Goal: Information Seeking & Learning: Find specific fact

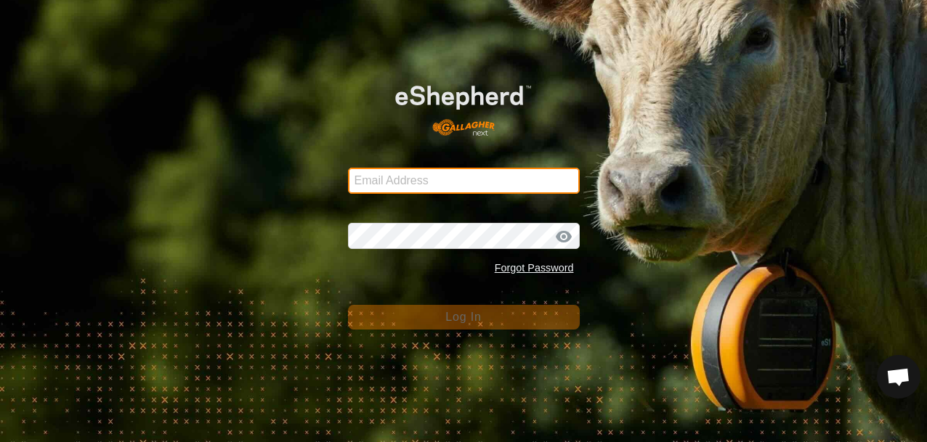
click at [394, 185] on input "Email Address" at bounding box center [464, 181] width 232 height 26
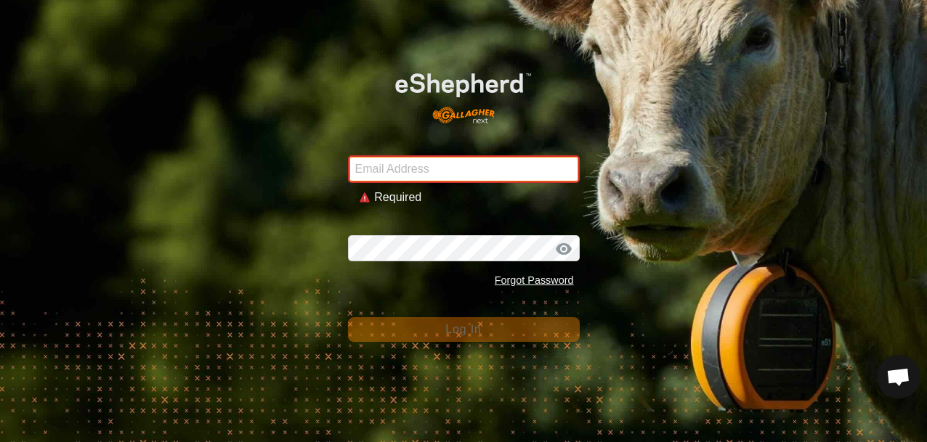
type input "[PERSON_NAME][EMAIL_ADDRESS][DOMAIN_NAME]"
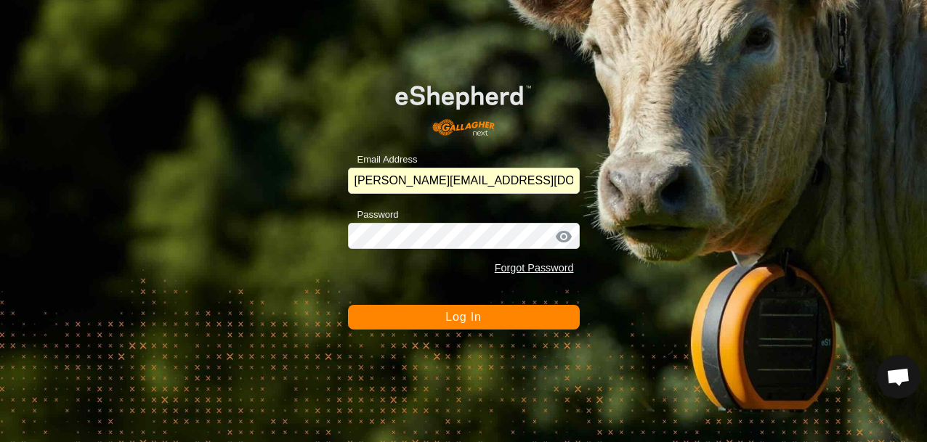
click at [455, 315] on span "Log In" at bounding box center [463, 317] width 36 height 12
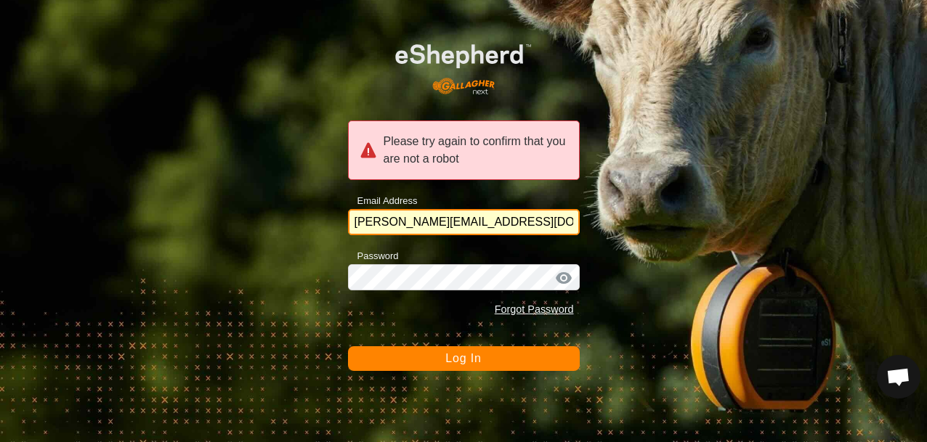
click at [521, 225] on input "[PERSON_NAME][EMAIL_ADDRESS][DOMAIN_NAME]" at bounding box center [464, 222] width 232 height 26
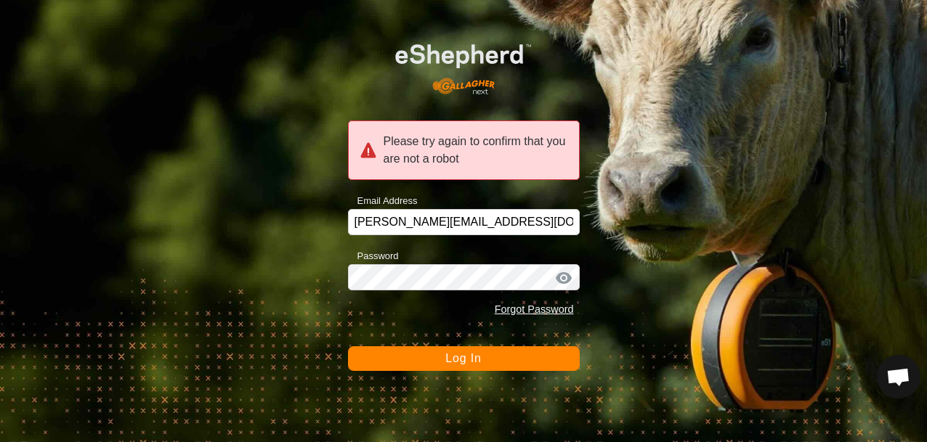
click at [462, 361] on span "Log In" at bounding box center [463, 358] width 36 height 12
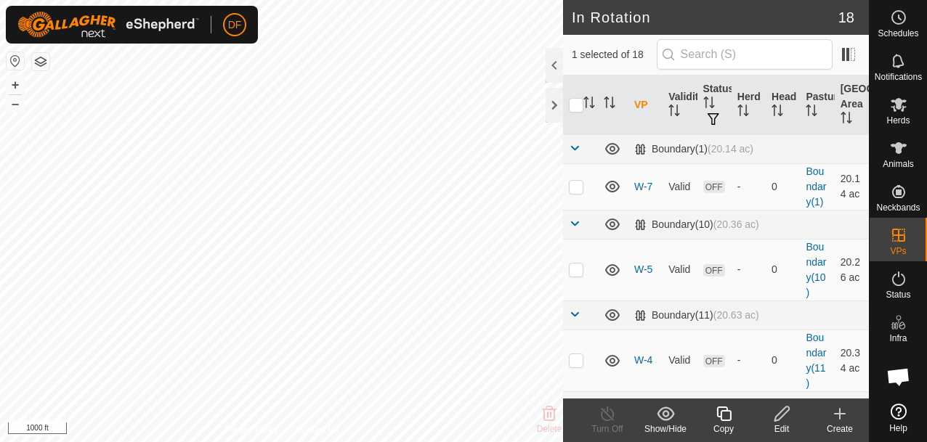
checkbox input "true"
checkbox input "false"
checkbox input "true"
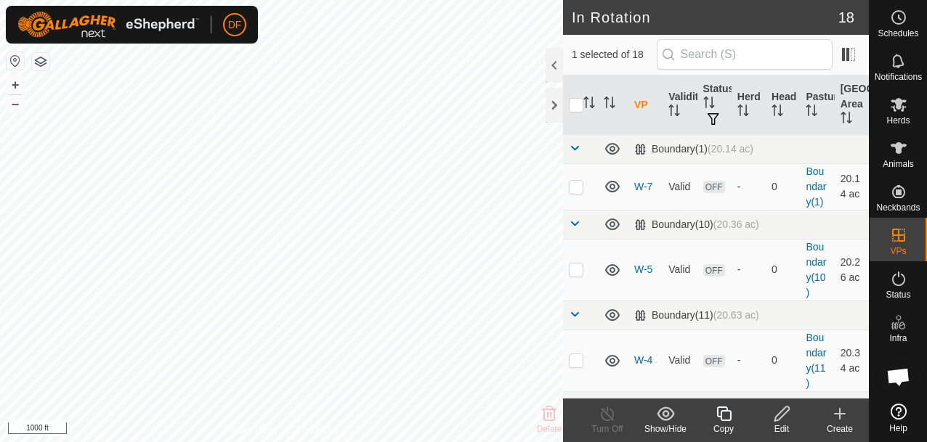
checkbox input "true"
checkbox input "false"
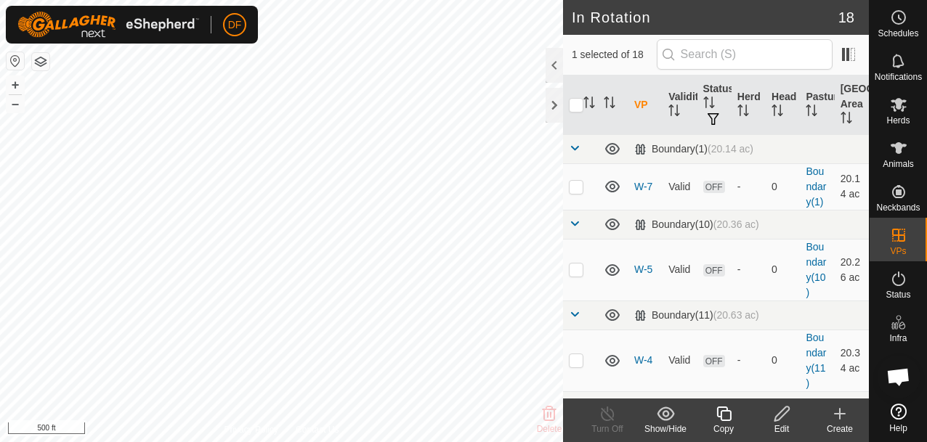
checkbox input "true"
checkbox input "false"
click at [666, 423] on div "Show/Hide" at bounding box center [665, 429] width 58 height 13
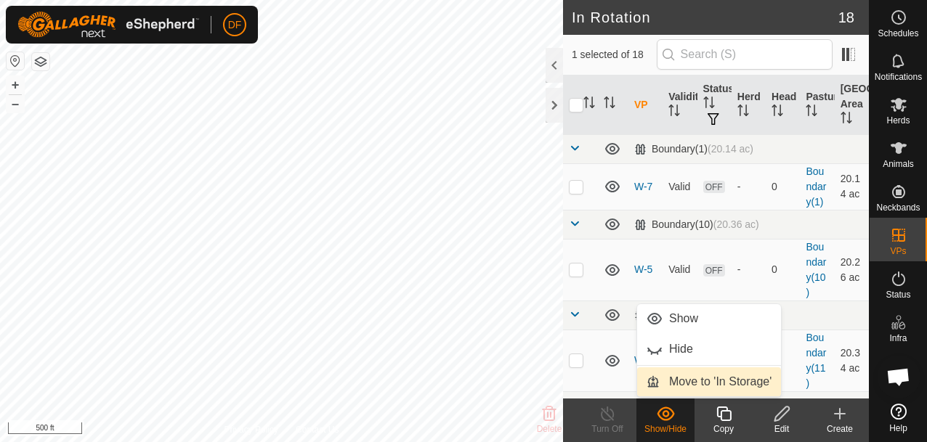
click at [678, 380] on link "Move to 'In Storage'" at bounding box center [709, 381] width 144 height 29
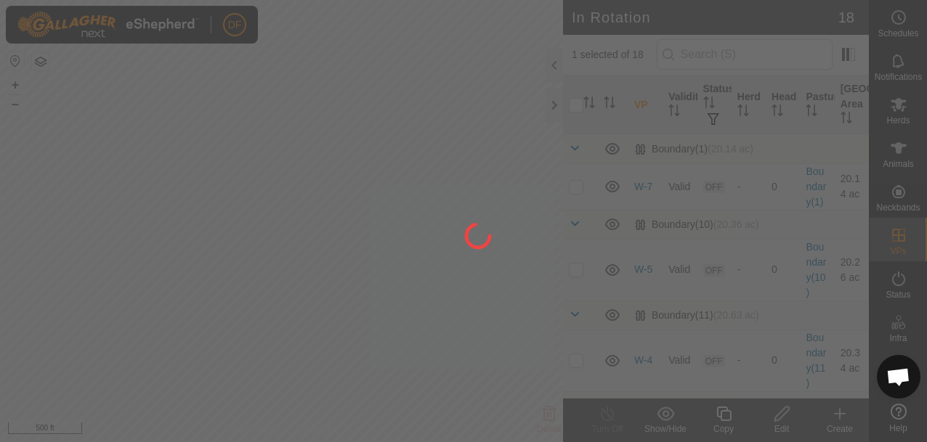
checkbox input "false"
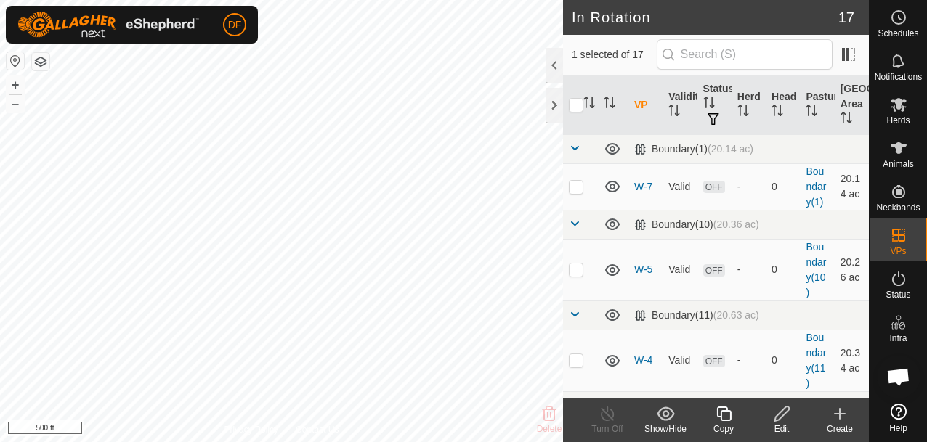
click at [664, 413] on icon at bounding box center [665, 413] width 18 height 17
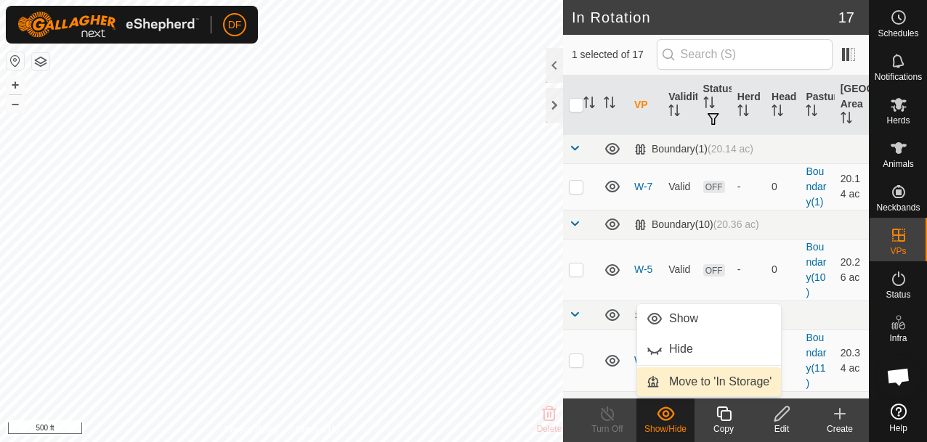
click at [686, 378] on link "Move to 'In Storage'" at bounding box center [709, 381] width 144 height 29
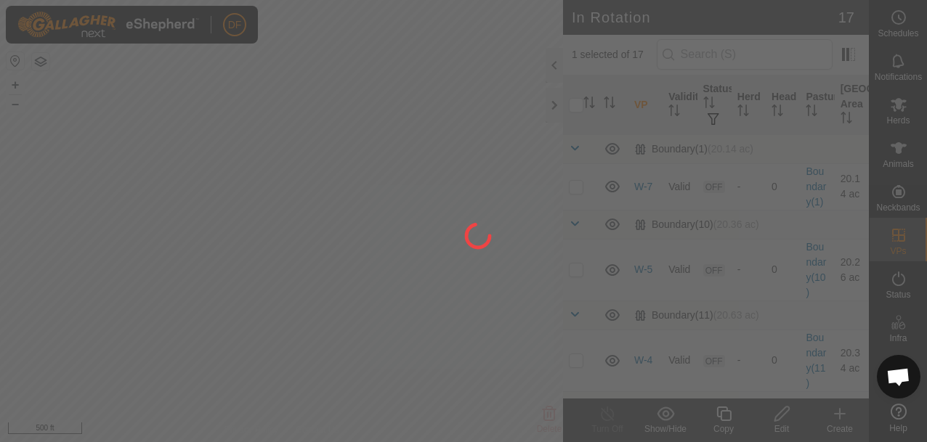
checkbox input "false"
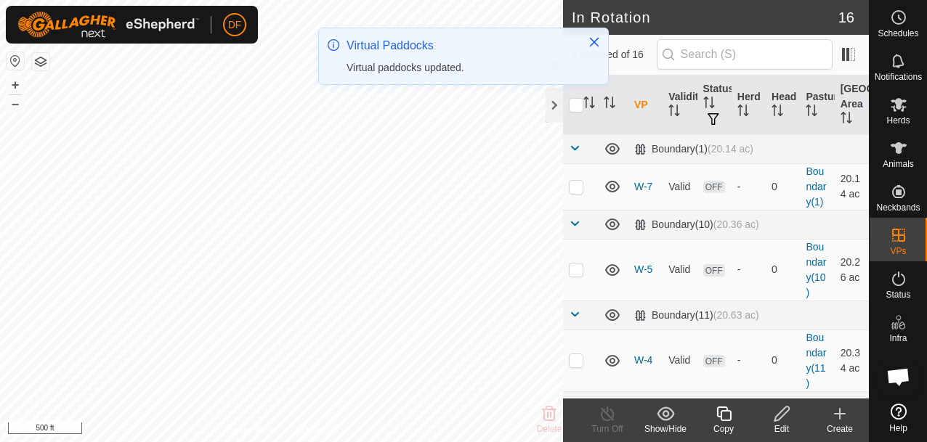
click at [666, 416] on icon at bounding box center [664, 414] width 17 height 14
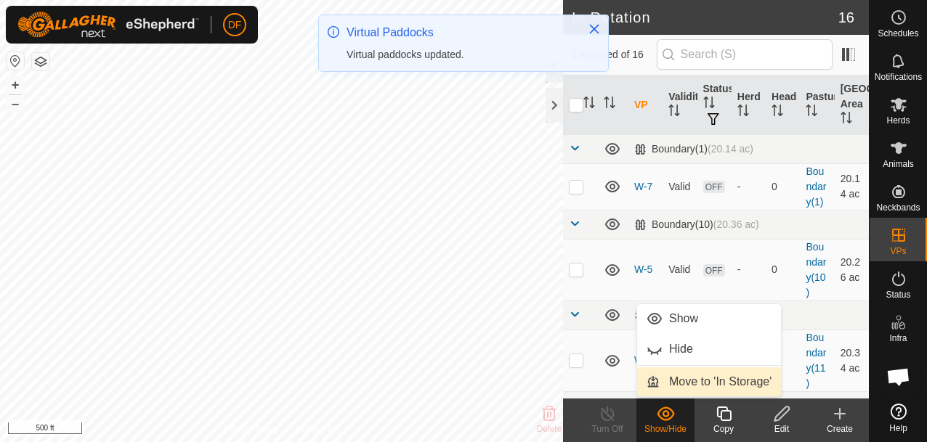
click at [694, 379] on link "Move to 'In Storage'" at bounding box center [709, 381] width 144 height 29
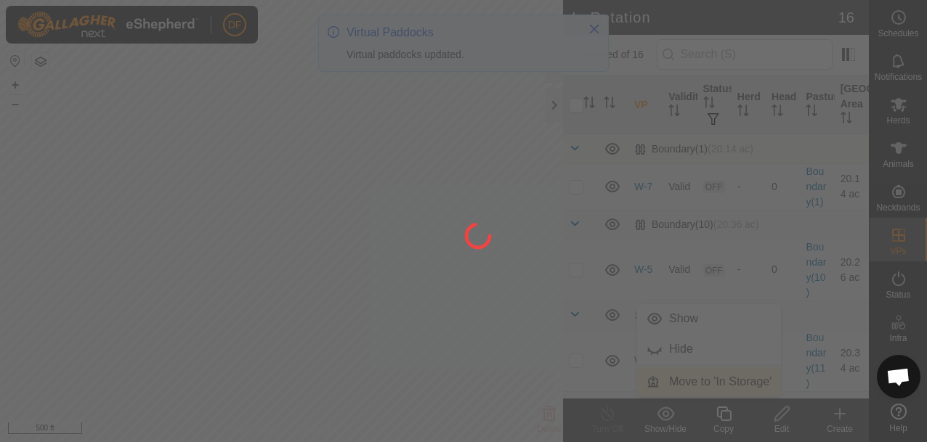
checkbox input "false"
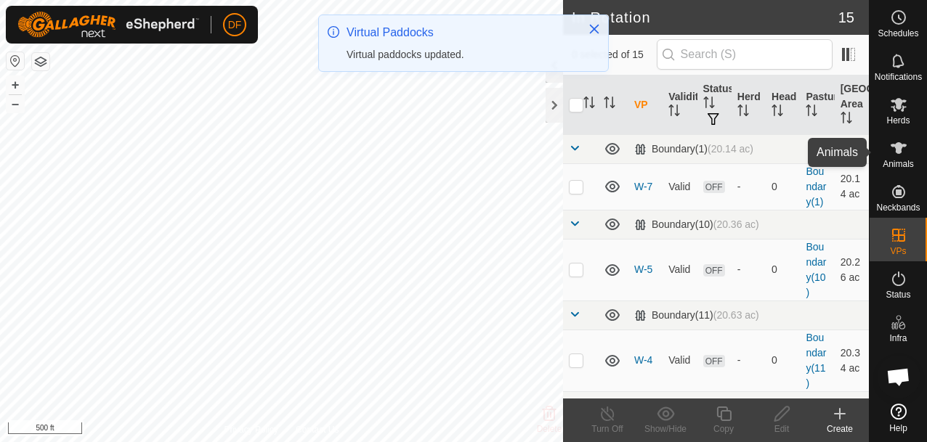
click at [897, 147] on icon at bounding box center [898, 148] width 16 height 12
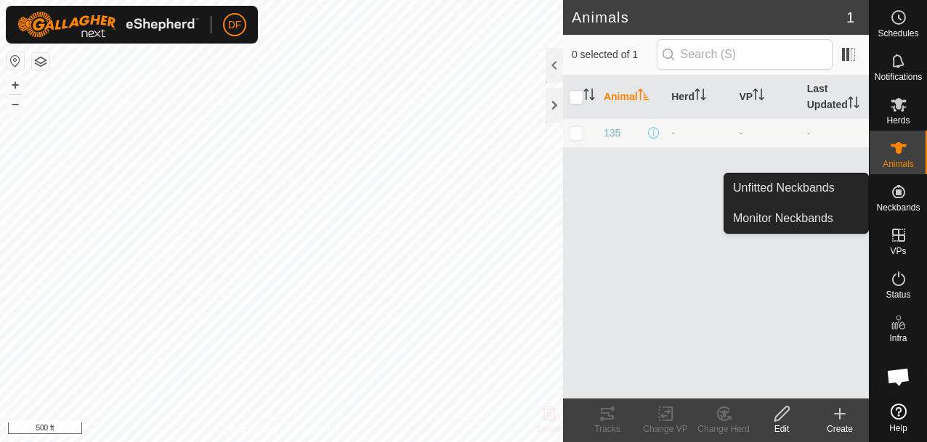
click at [898, 203] on span "Neckbands" at bounding box center [898, 207] width 44 height 9
click at [895, 195] on icon at bounding box center [898, 191] width 13 height 13
click at [795, 184] on link "Unfitted Neckbands" at bounding box center [796, 188] width 144 height 29
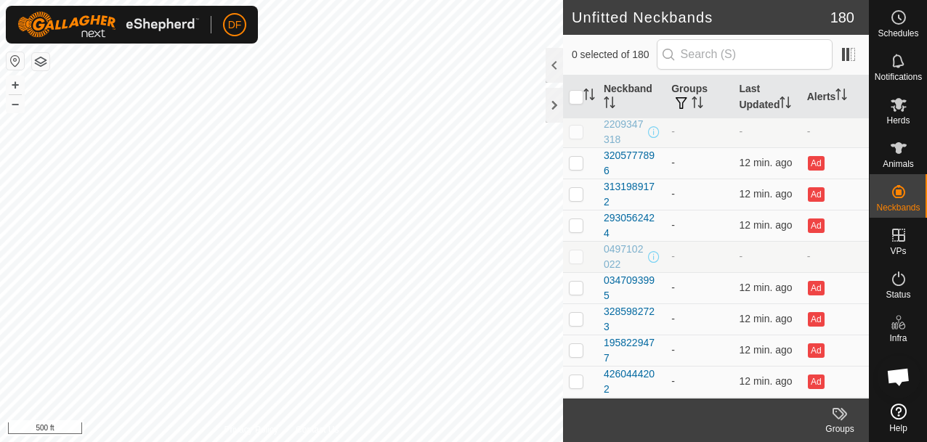
scroll to position [5211, 0]
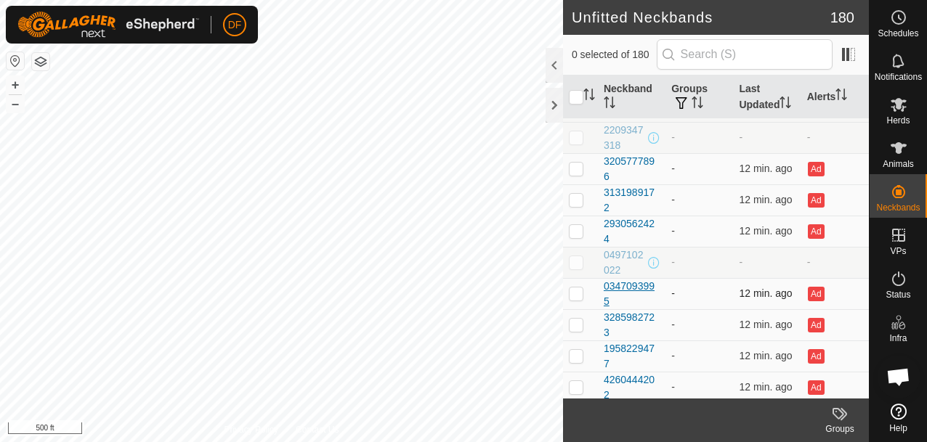
click at [632, 281] on div "0347093995" at bounding box center [631, 294] width 56 height 30
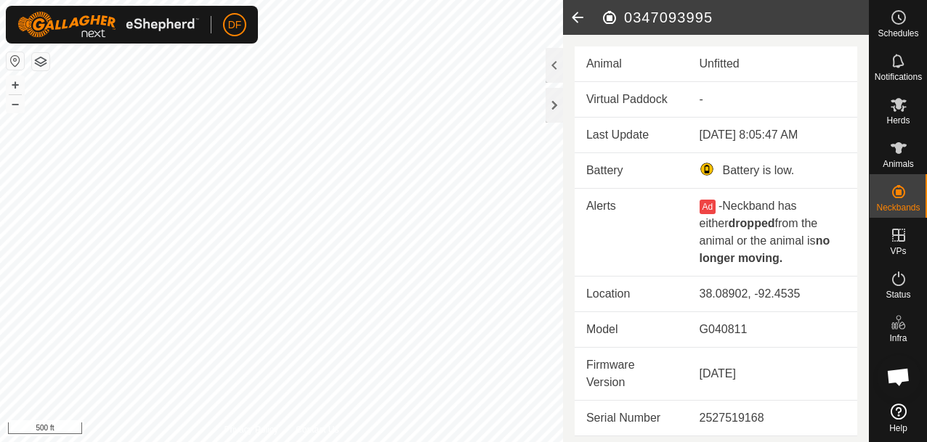
click at [574, 13] on icon at bounding box center [577, 17] width 29 height 35
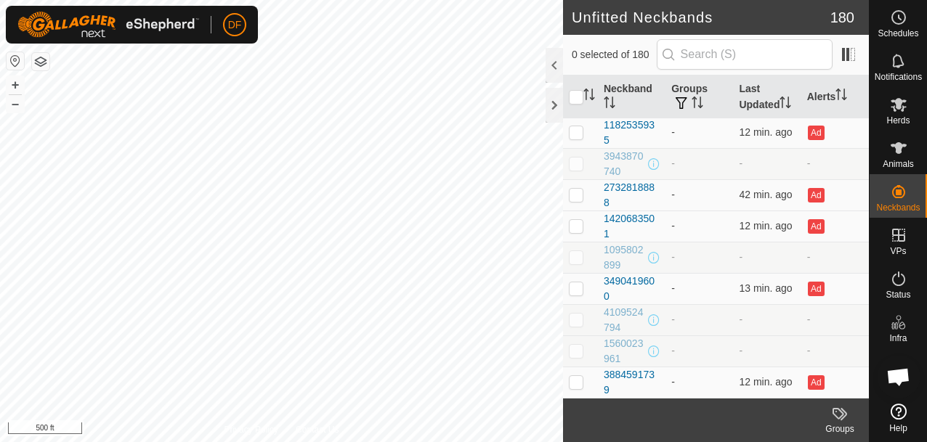
scroll to position [5130, 0]
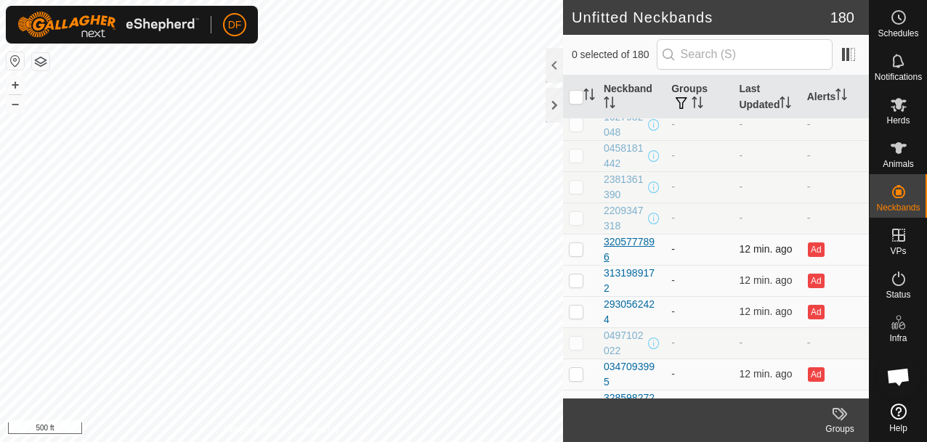
click at [621, 237] on div "3205777896" at bounding box center [631, 250] width 56 height 30
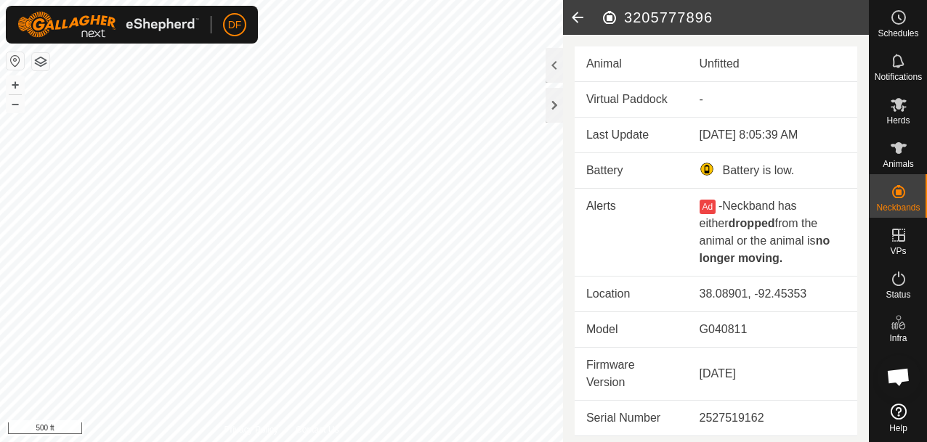
click at [579, 18] on icon at bounding box center [577, 17] width 29 height 35
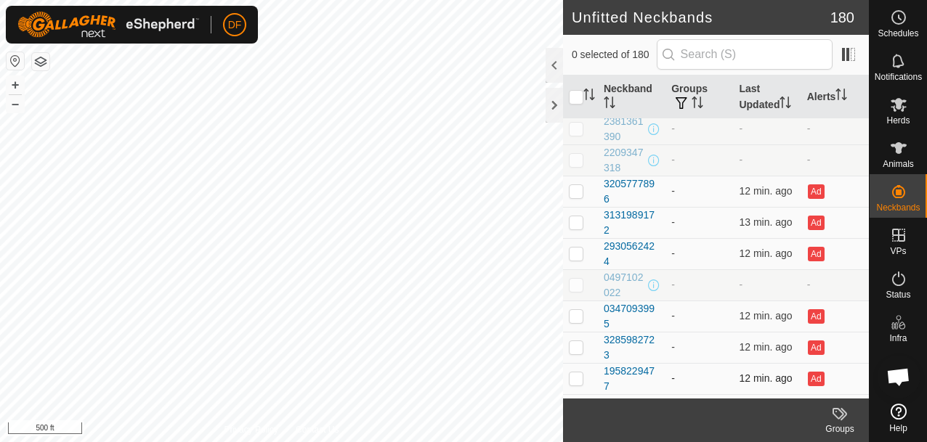
scroll to position [5187, 0]
click at [639, 305] on div "0347093995" at bounding box center [631, 318] width 56 height 30
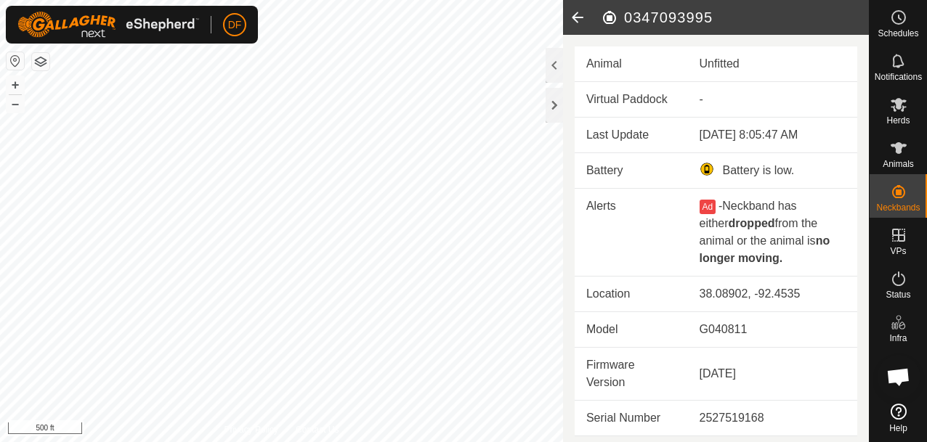
click at [579, 19] on icon at bounding box center [577, 17] width 29 height 35
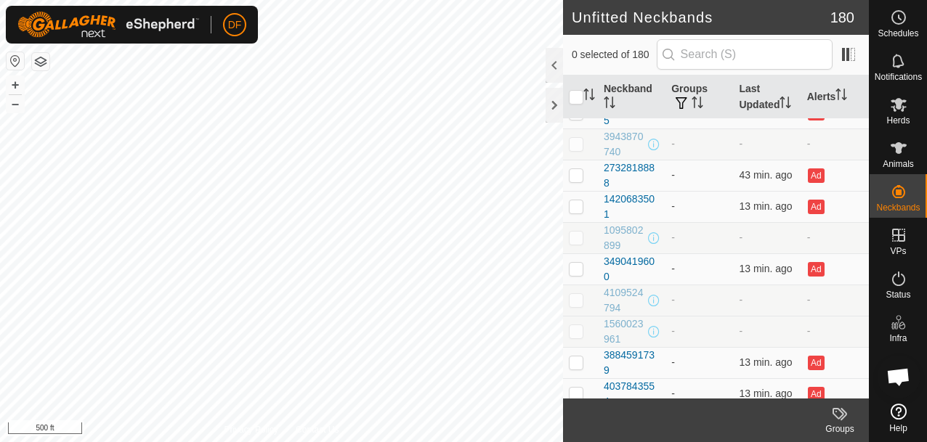
scroll to position [4766, 0]
click at [639, 164] on div "2732818888" at bounding box center [631, 177] width 56 height 30
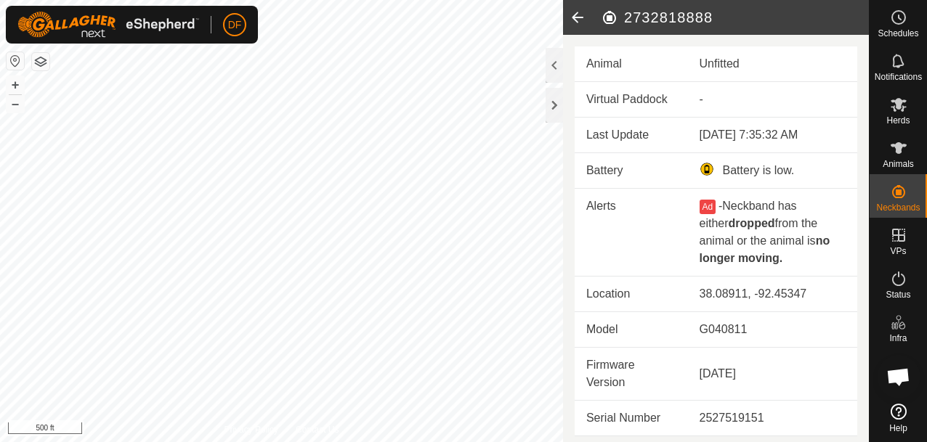
click at [741, 175] on div "Battery is low." at bounding box center [772, 170] width 146 height 17
click at [574, 18] on icon at bounding box center [577, 17] width 29 height 35
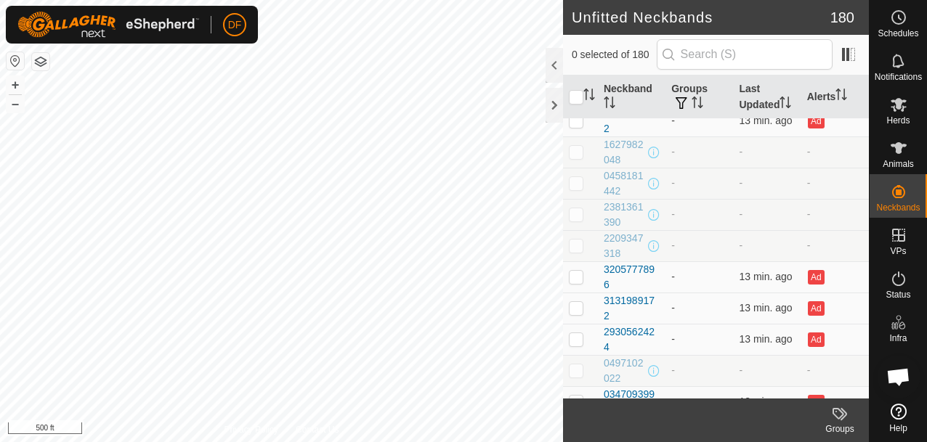
scroll to position [5104, 0]
click at [626, 263] on div "3205777896" at bounding box center [631, 276] width 56 height 30
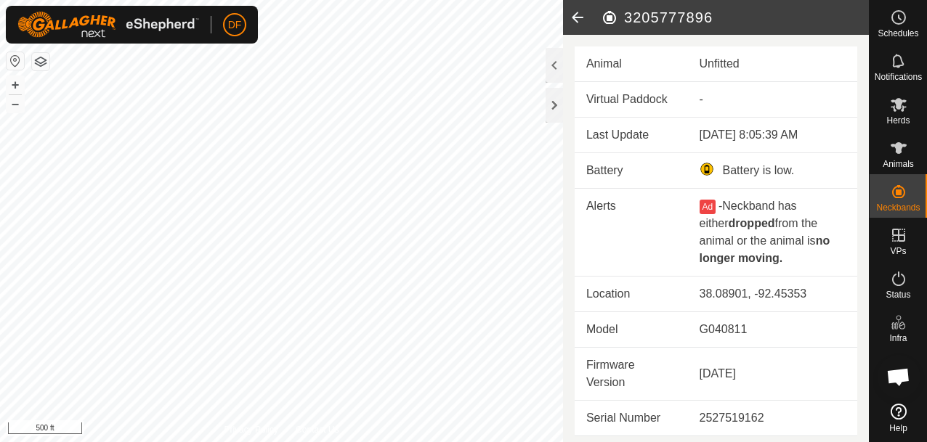
click at [721, 170] on div "Battery is low." at bounding box center [772, 170] width 146 height 17
click at [707, 170] on div "Battery is low." at bounding box center [772, 170] width 146 height 17
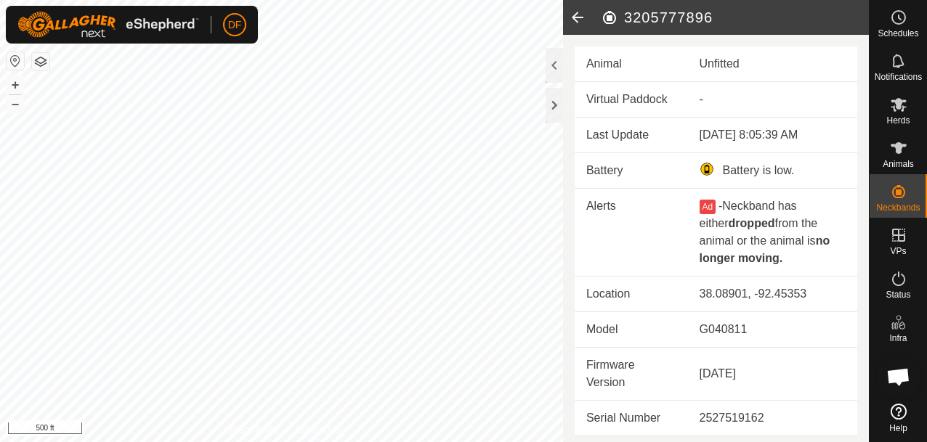
click at [605, 57] on td "Animal" at bounding box center [630, 64] width 113 height 36
click at [573, 15] on icon at bounding box center [577, 17] width 29 height 35
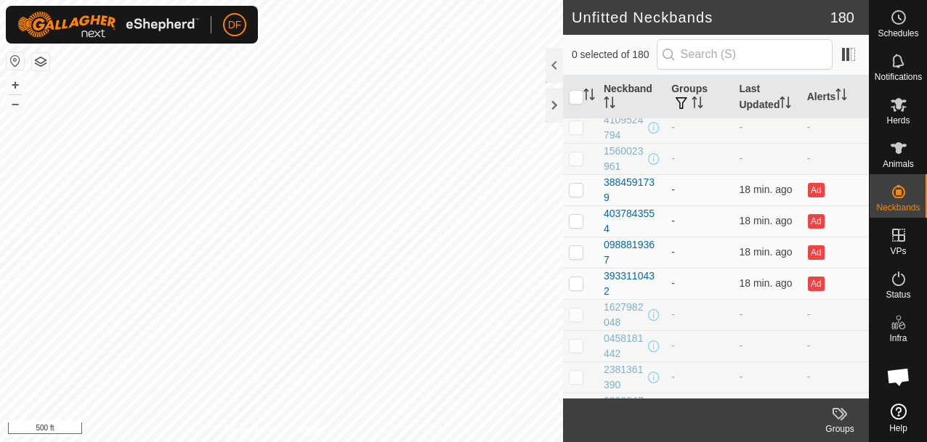
scroll to position [5332, 0]
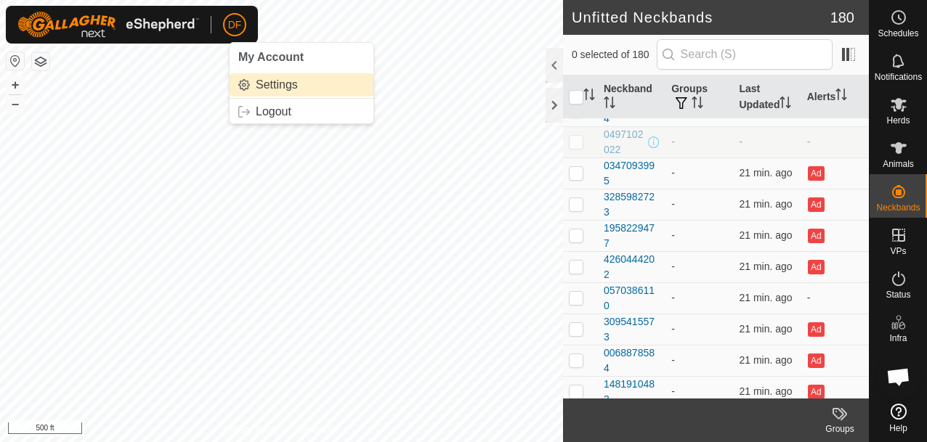
click at [261, 79] on link "Settings" at bounding box center [301, 84] width 144 height 23
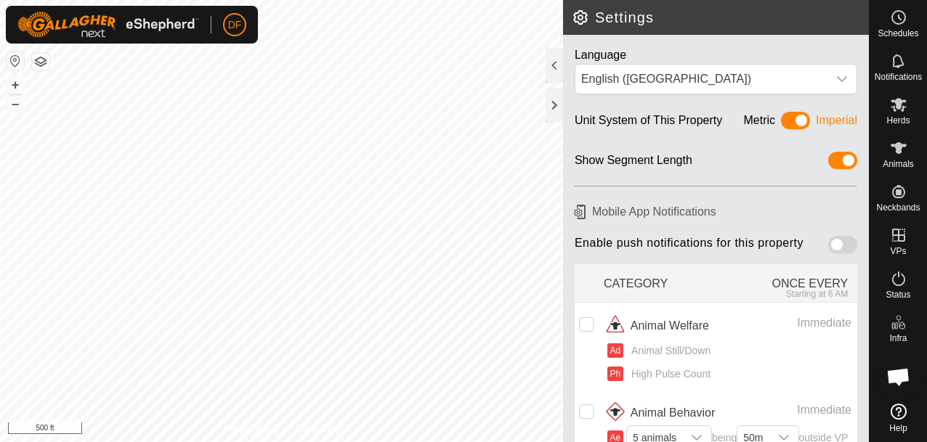
scroll to position [2, 0]
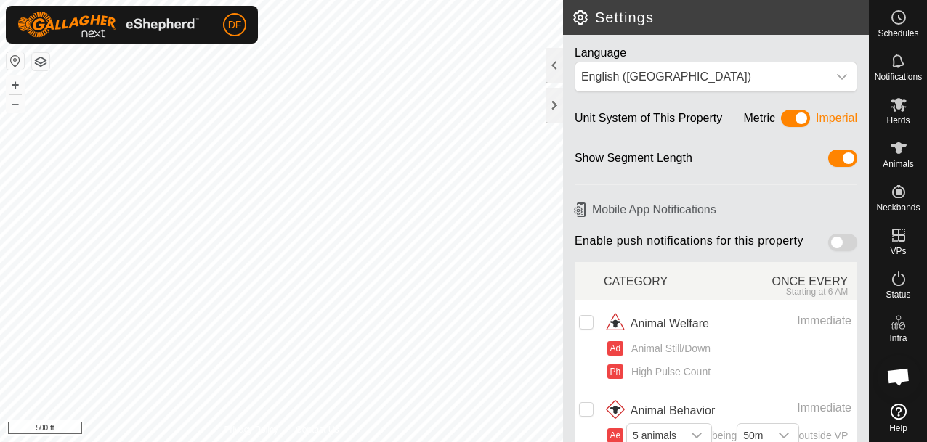
click at [838, 238] on span at bounding box center [842, 242] width 29 height 17
click at [581, 28] on header "Settings" at bounding box center [716, 17] width 306 height 35
click at [581, 26] on header "Settings" at bounding box center [716, 17] width 306 height 35
click at [553, 105] on div at bounding box center [553, 105] width 17 height 35
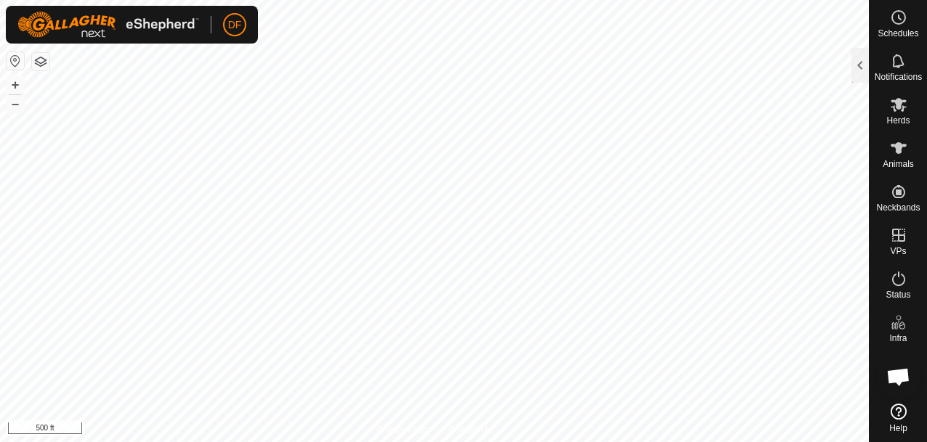
click at [898, 377] on span "Open chat" at bounding box center [898, 378] width 24 height 20
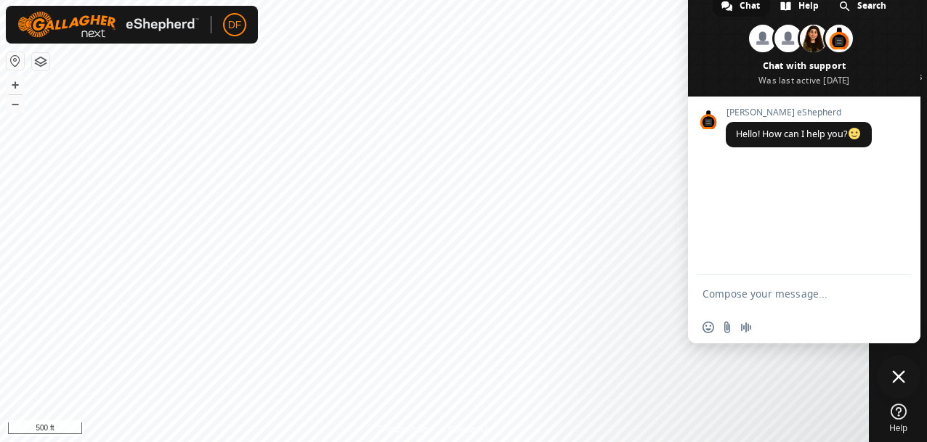
click at [731, 297] on textarea "Compose your message..." at bounding box center [787, 294] width 171 height 13
type textarea "how do you add another user to the ap"
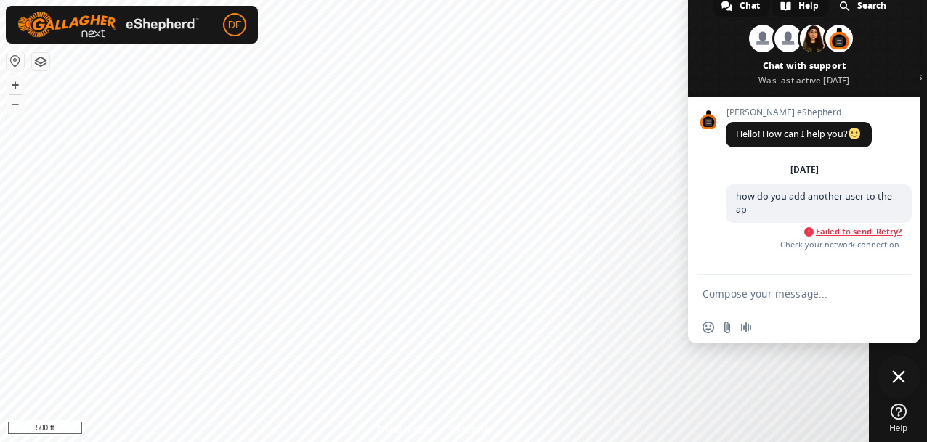
click at [804, 9] on span "Help" at bounding box center [808, 6] width 20 height 22
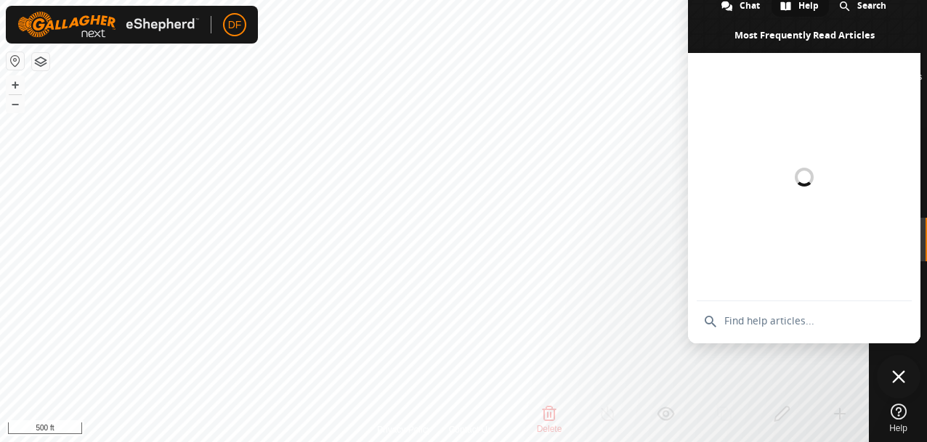
click at [794, 298] on div at bounding box center [804, 177] width 232 height 248
click at [741, 14] on span "Chat" at bounding box center [749, 6] width 20 height 22
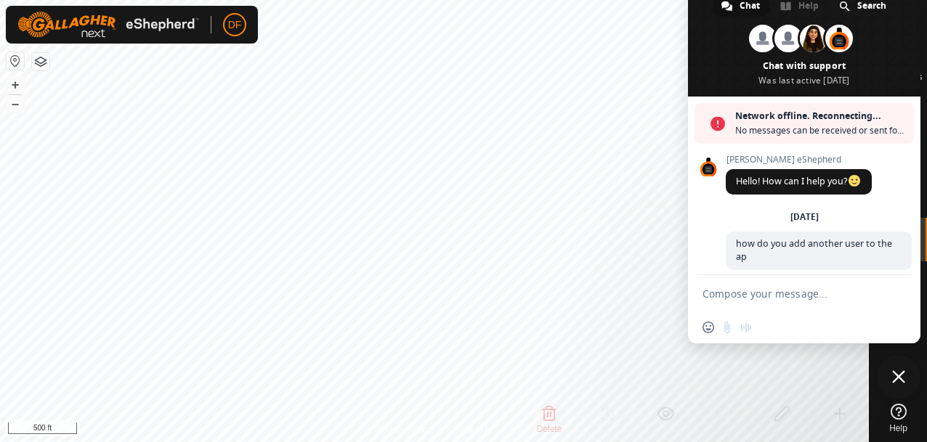
click at [899, 381] on span "Close chat" at bounding box center [898, 376] width 13 height 13
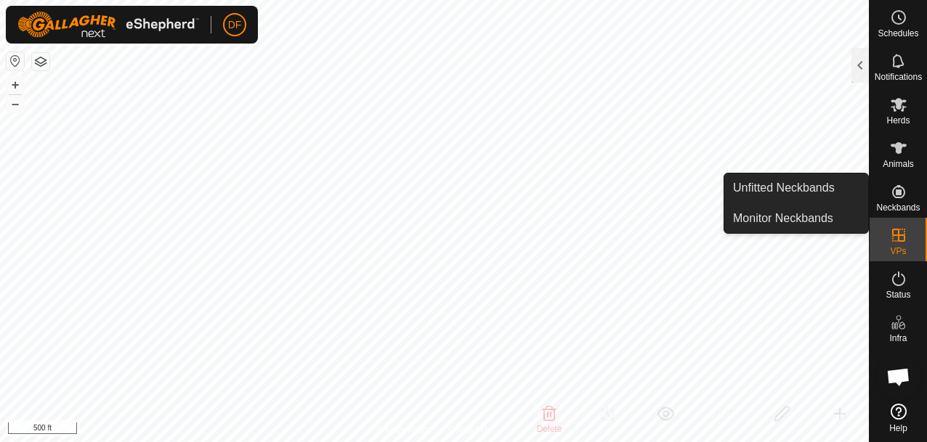
click at [900, 197] on icon at bounding box center [898, 191] width 13 height 13
click at [806, 189] on link "Unfitted Neckbands" at bounding box center [796, 188] width 144 height 29
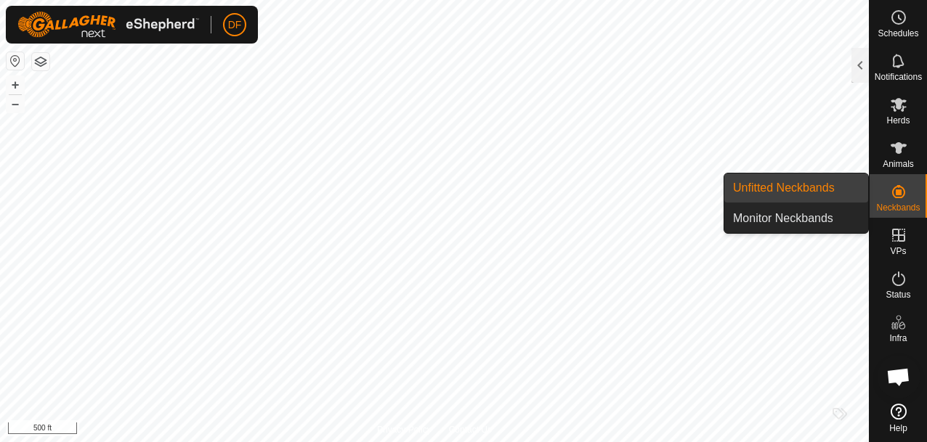
click at [797, 184] on link "Unfitted Neckbands" at bounding box center [796, 188] width 144 height 29
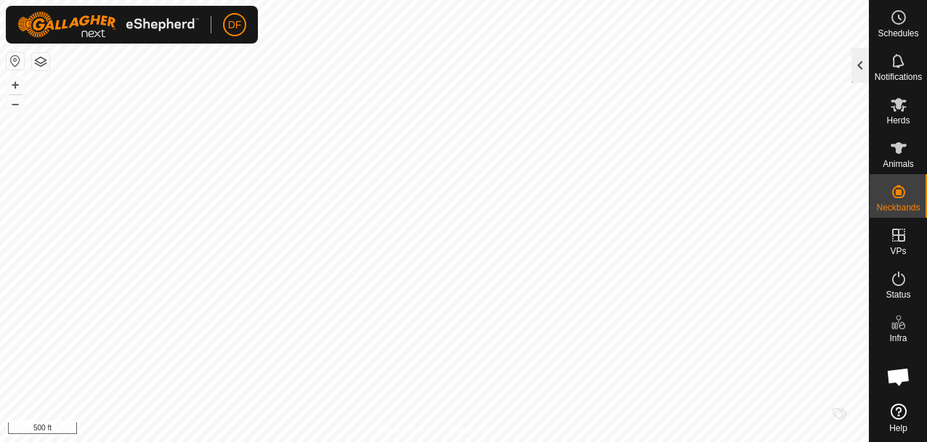
click at [861, 68] on div at bounding box center [859, 65] width 17 height 35
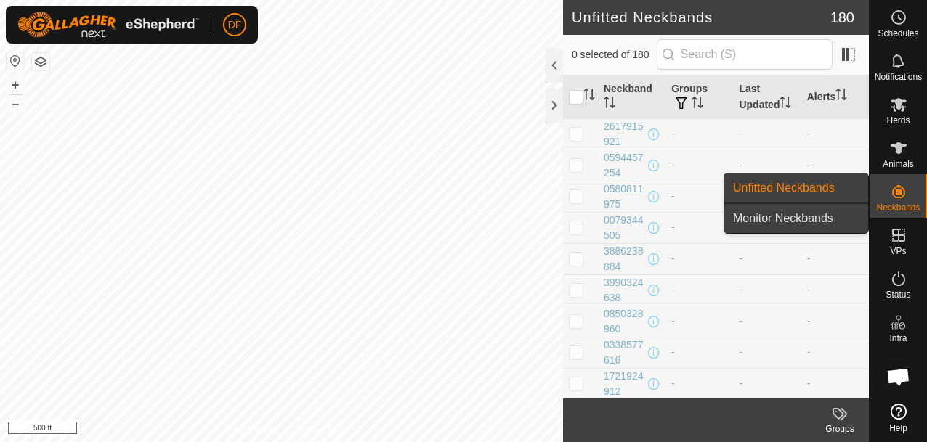
click at [808, 224] on link "Monitor Neckbands" at bounding box center [796, 218] width 144 height 29
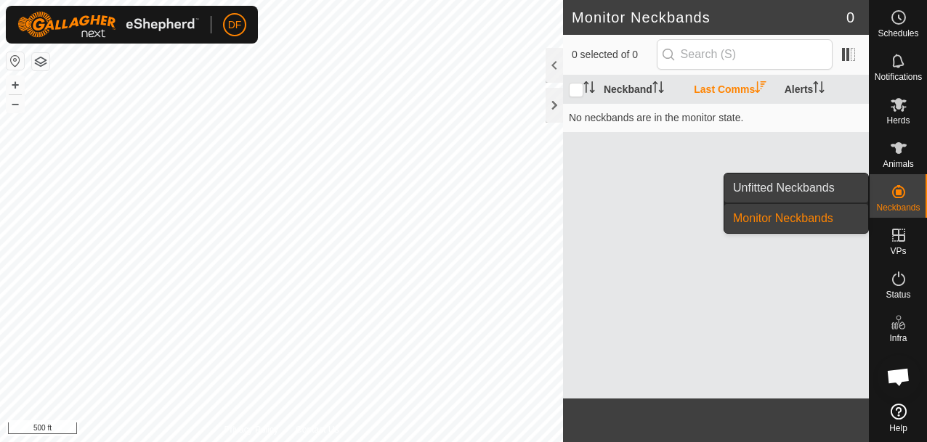
click at [808, 187] on link "Unfitted Neckbands" at bounding box center [796, 188] width 144 height 29
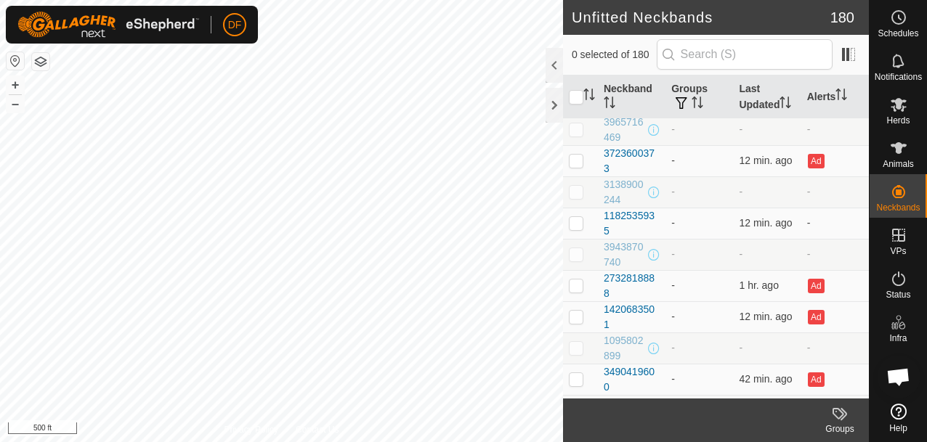
scroll to position [4646, 0]
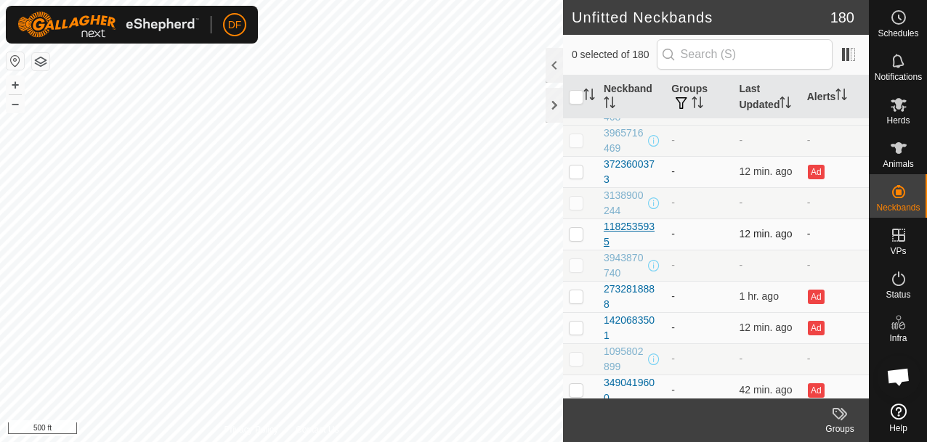
click at [621, 229] on div "1182535935" at bounding box center [631, 234] width 56 height 30
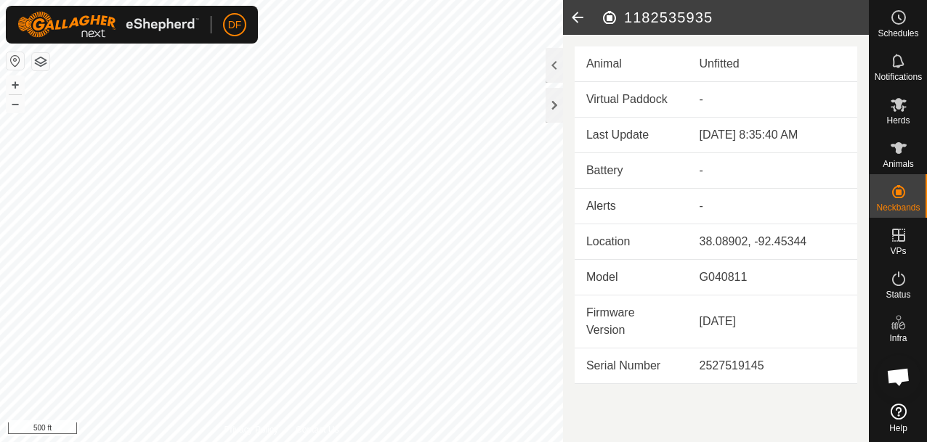
click at [579, 15] on icon at bounding box center [577, 17] width 29 height 35
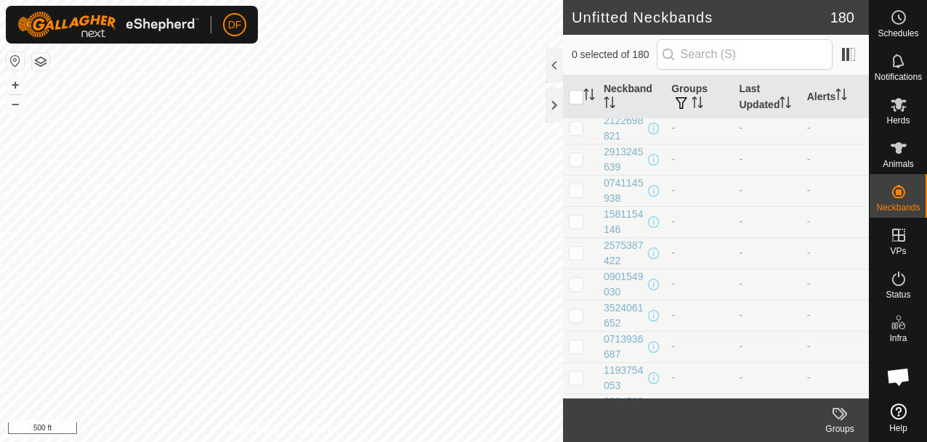
scroll to position [130, 0]
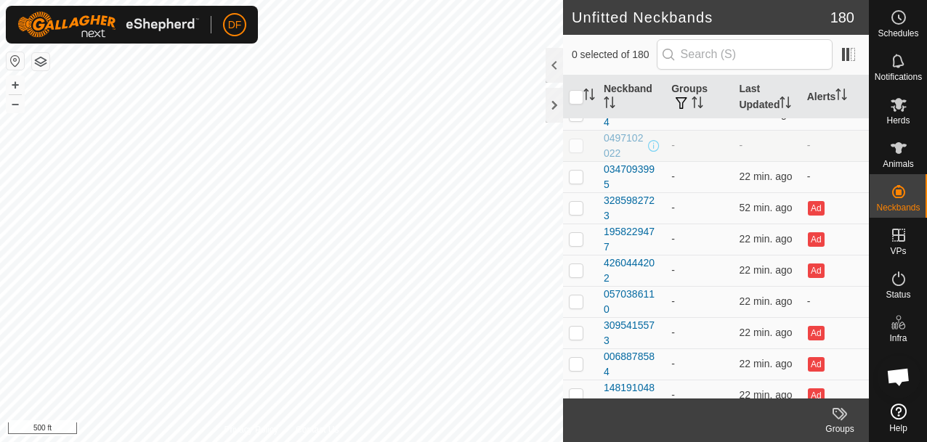
scroll to position [5332, 0]
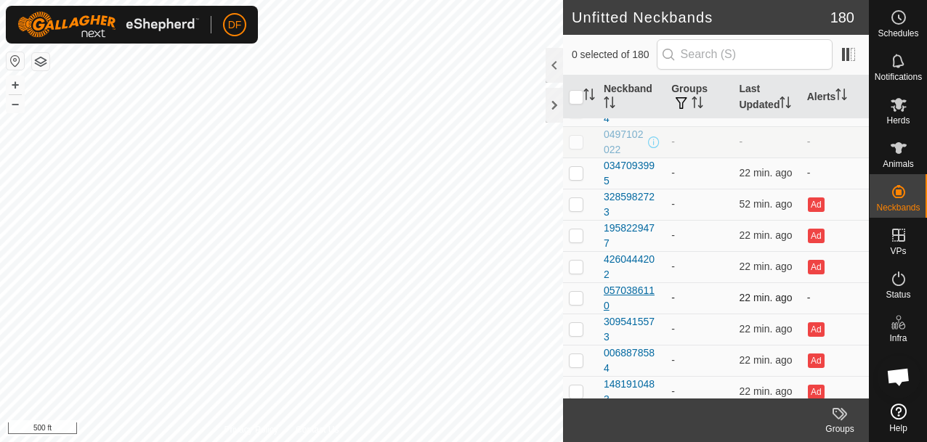
click at [639, 288] on div "0570386110" at bounding box center [631, 298] width 56 height 30
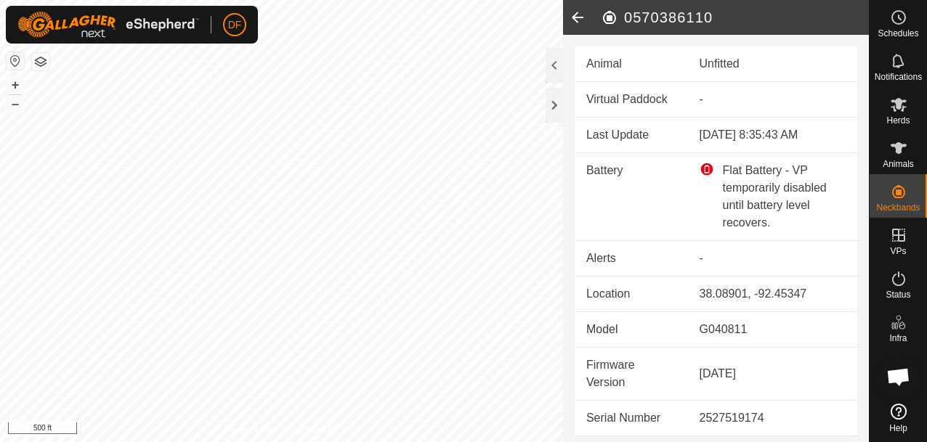
click at [579, 25] on icon at bounding box center [577, 17] width 29 height 35
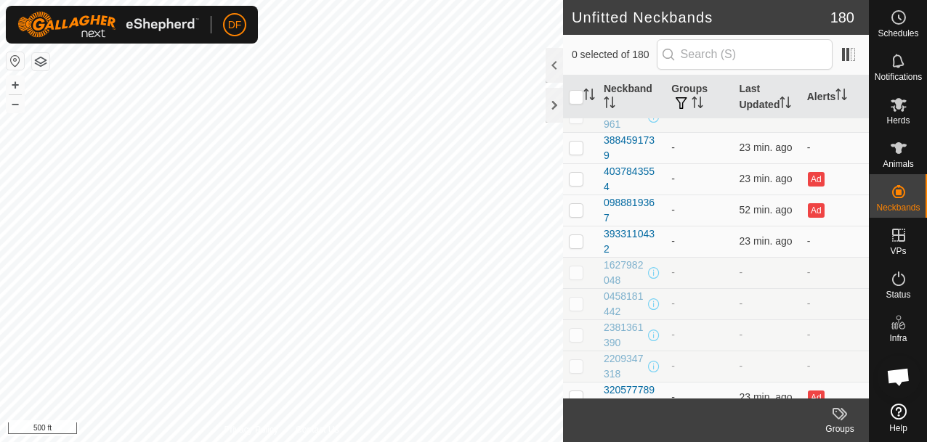
scroll to position [4983, 0]
click at [643, 235] on div "3933110432" at bounding box center [631, 241] width 56 height 30
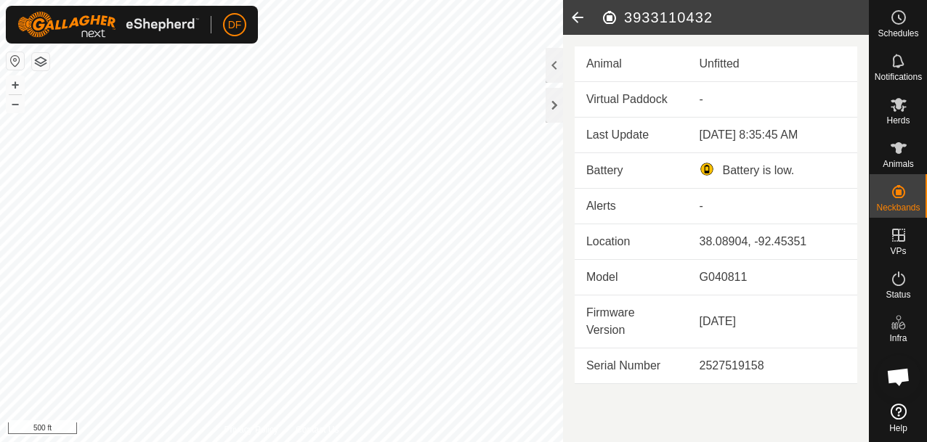
click at [579, 15] on icon at bounding box center [577, 17] width 29 height 35
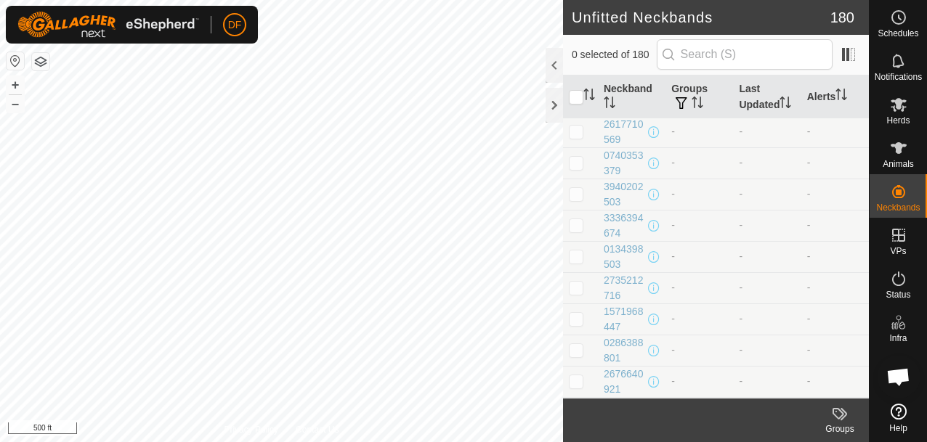
scroll to position [3282, 0]
click at [894, 155] on icon at bounding box center [898, 147] width 17 height 17
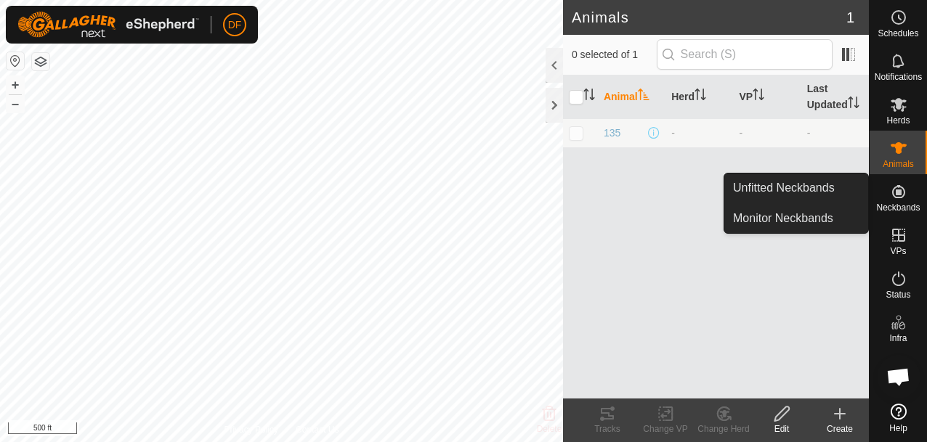
click at [900, 199] on icon at bounding box center [898, 191] width 17 height 17
click at [810, 189] on link "Unfitted Neckbands" at bounding box center [796, 188] width 144 height 29
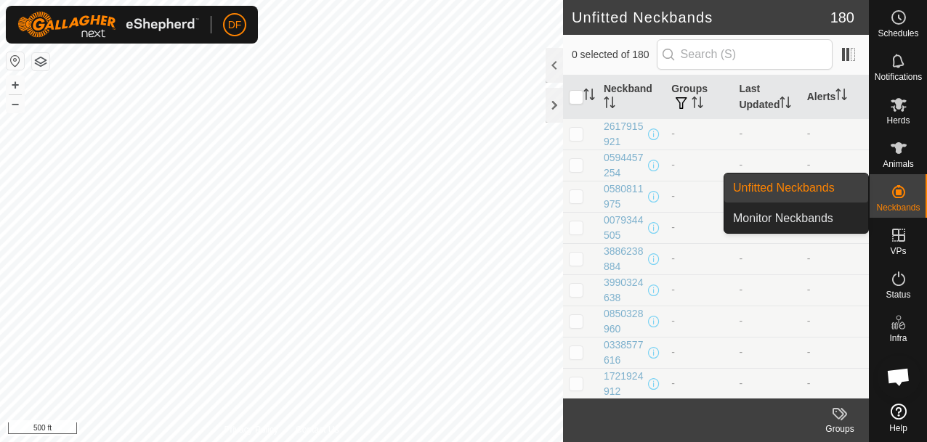
click at [810, 189] on link "Unfitted Neckbands" at bounding box center [796, 188] width 144 height 29
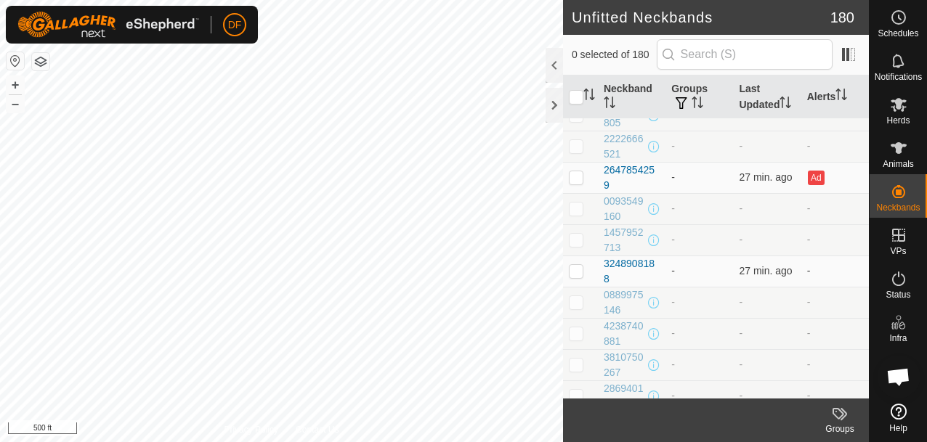
scroll to position [4170, 0]
click at [639, 267] on div "3248908188" at bounding box center [631, 273] width 56 height 30
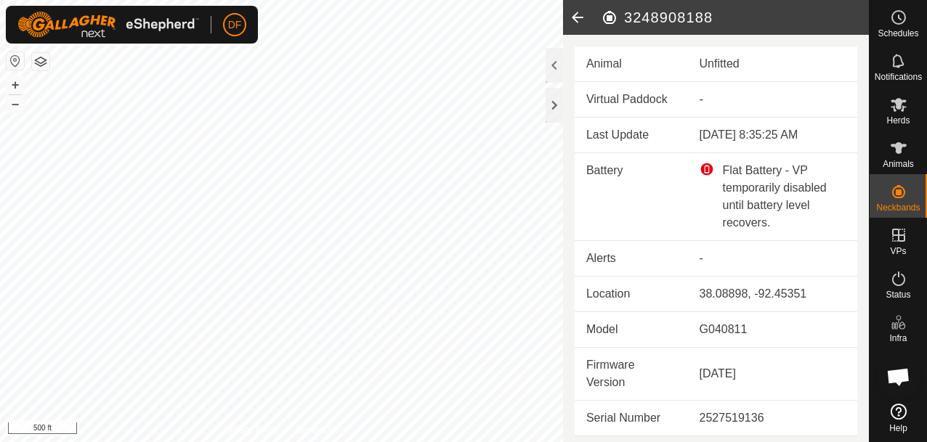
click at [582, 14] on icon at bounding box center [577, 17] width 29 height 35
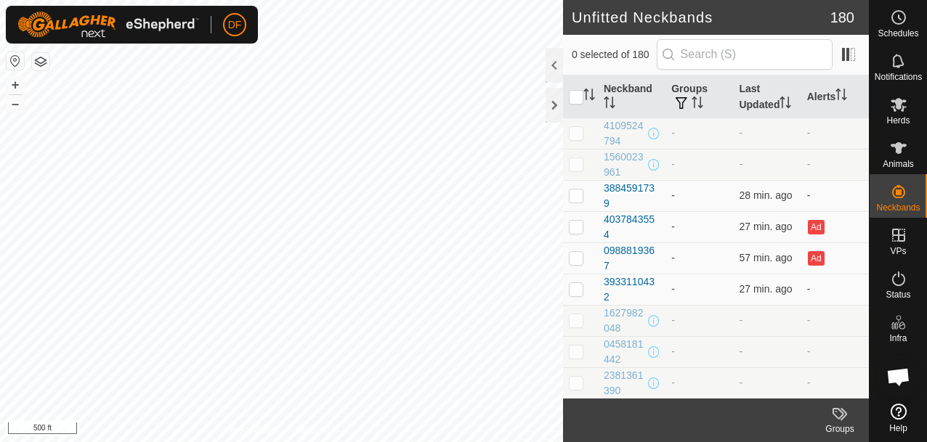
scroll to position [4937, 0]
click at [646, 243] on div "0988819367" at bounding box center [631, 255] width 56 height 30
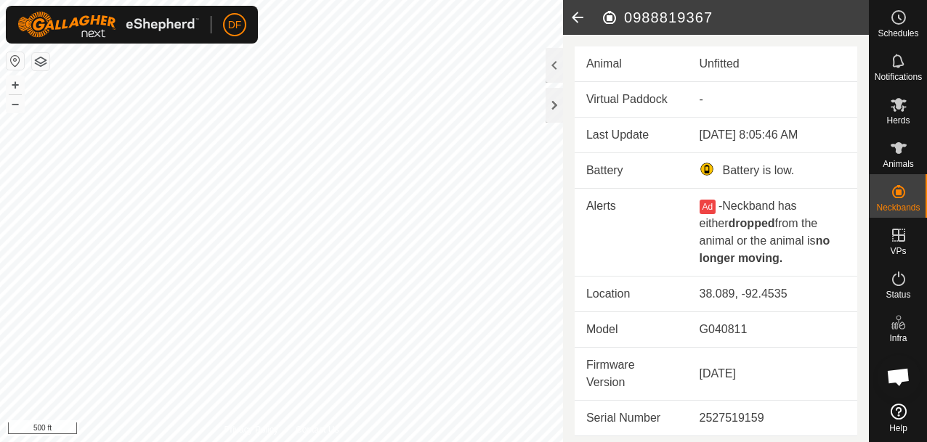
click at [579, 19] on icon at bounding box center [577, 17] width 29 height 35
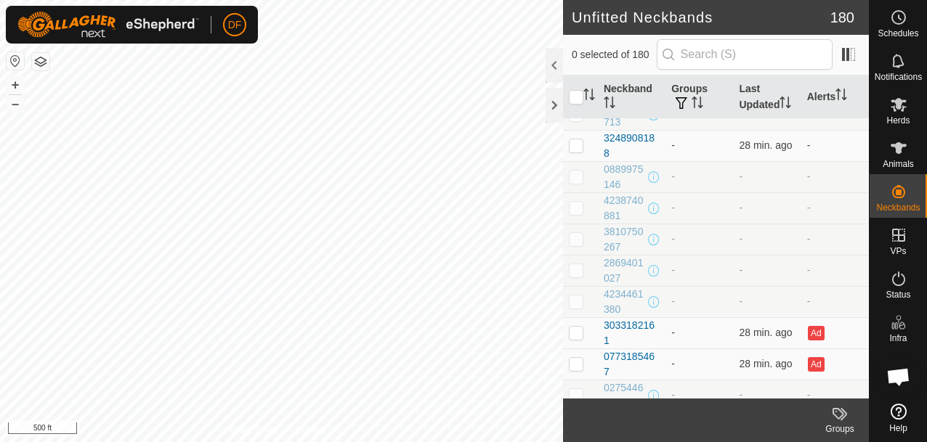
scroll to position [4298, 0]
click at [555, 113] on div at bounding box center [553, 105] width 17 height 35
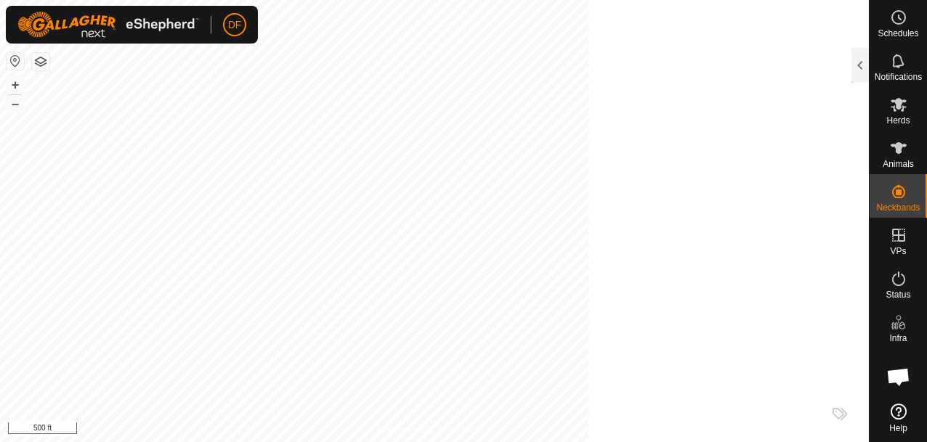
scroll to position [20966, 0]
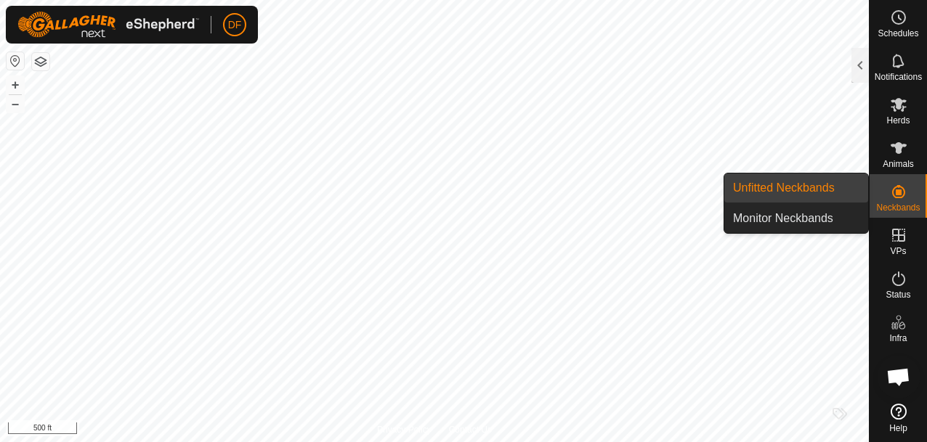
click at [777, 185] on link "Unfitted Neckbands" at bounding box center [796, 188] width 144 height 29
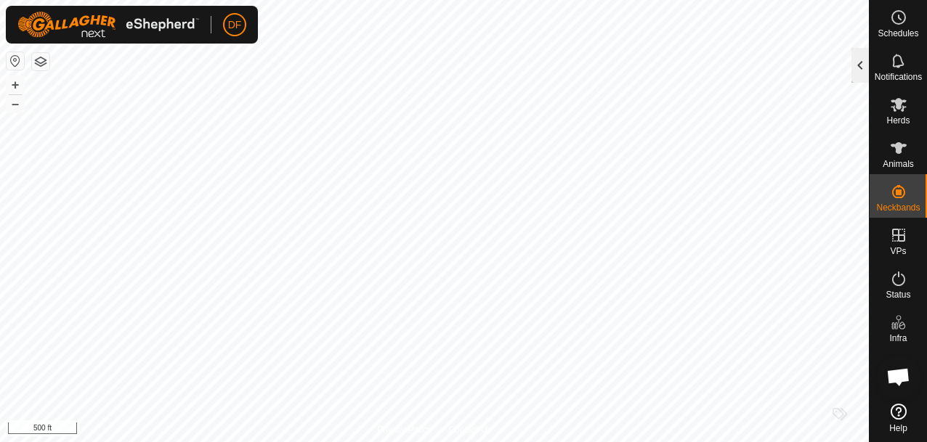
click at [861, 66] on div at bounding box center [859, 65] width 17 height 35
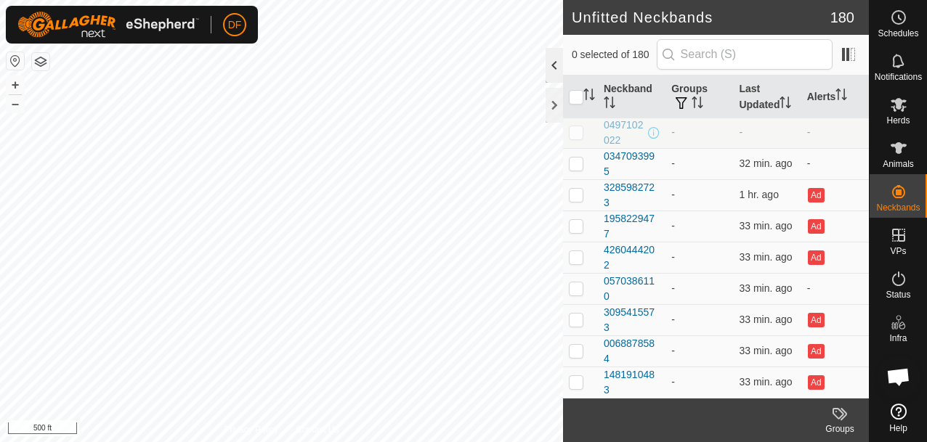
scroll to position [4298, 0]
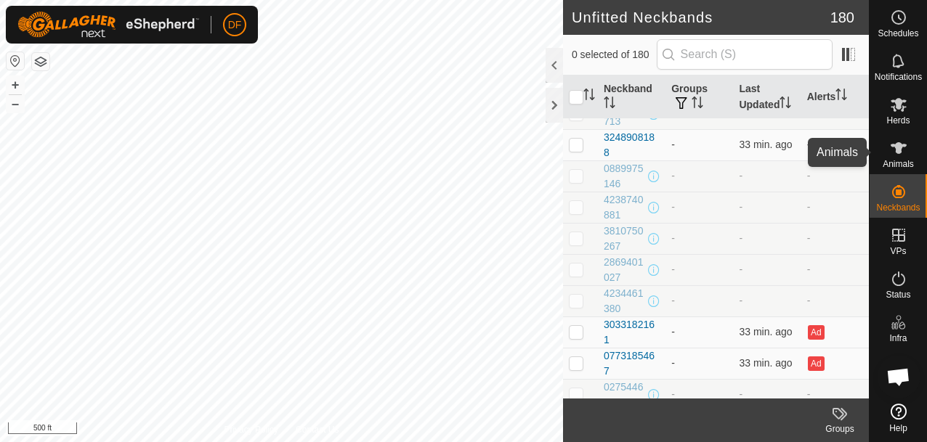
click at [895, 155] on icon at bounding box center [898, 147] width 17 height 17
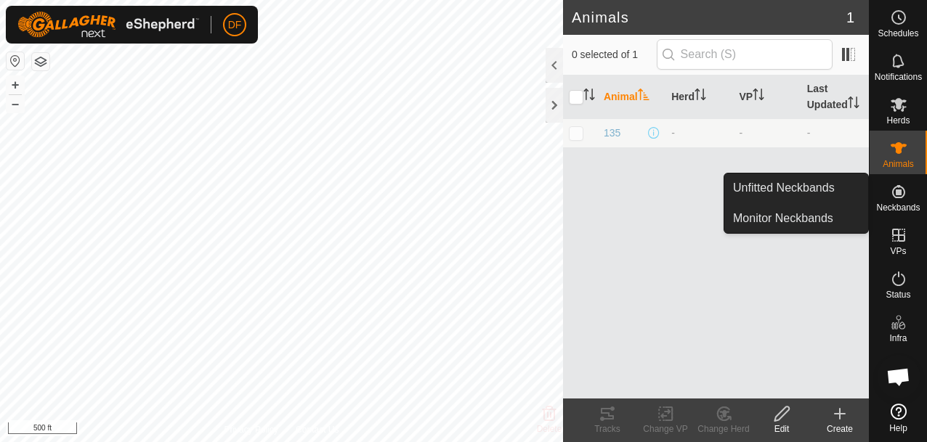
click at [900, 201] on es-neckbands-svg-icon at bounding box center [898, 191] width 26 height 23
click at [805, 190] on link "Unfitted Neckbands" at bounding box center [796, 188] width 144 height 29
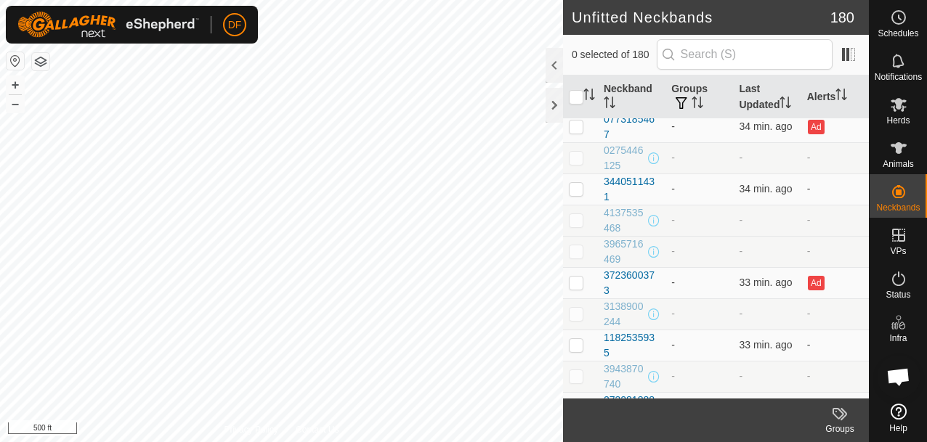
scroll to position [4539, 0]
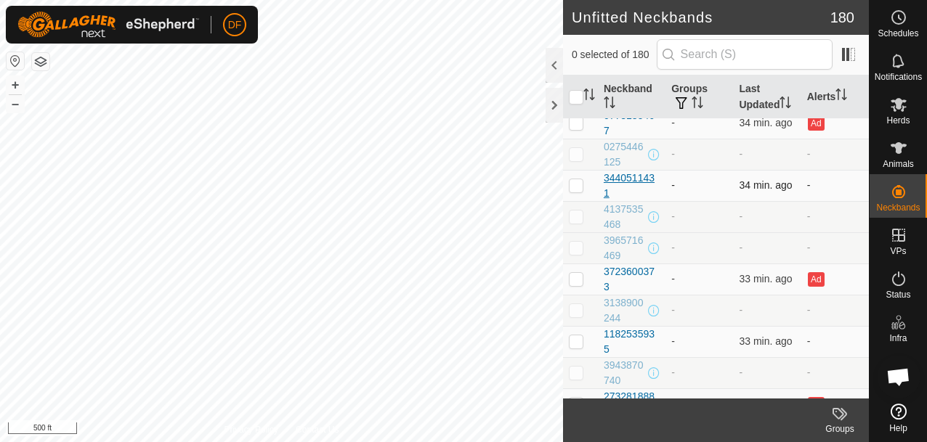
click at [631, 182] on div "3440511431" at bounding box center [631, 186] width 56 height 30
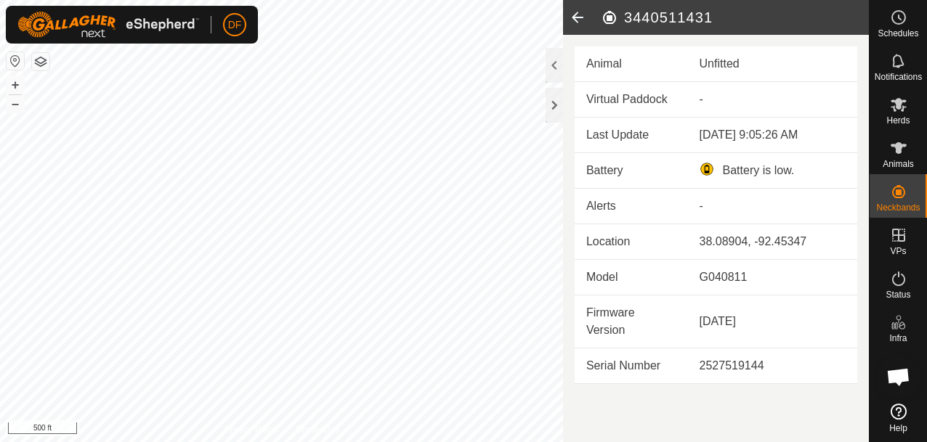
click at [574, 17] on icon at bounding box center [577, 17] width 29 height 35
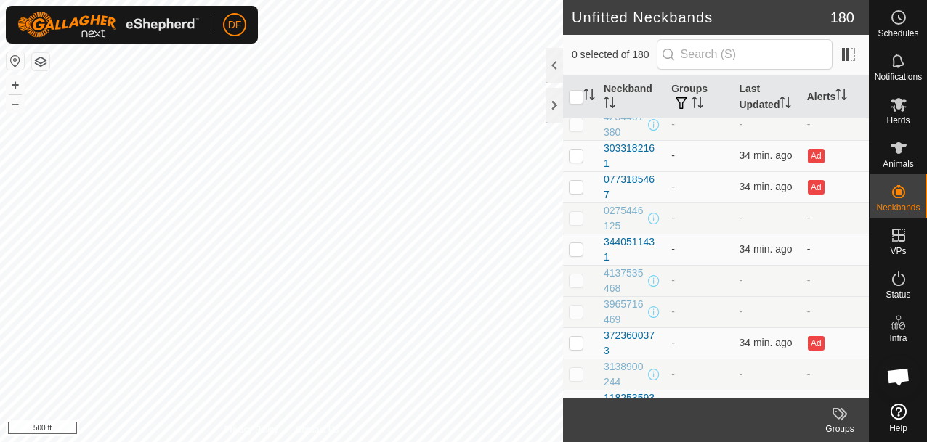
scroll to position [4479, 0]
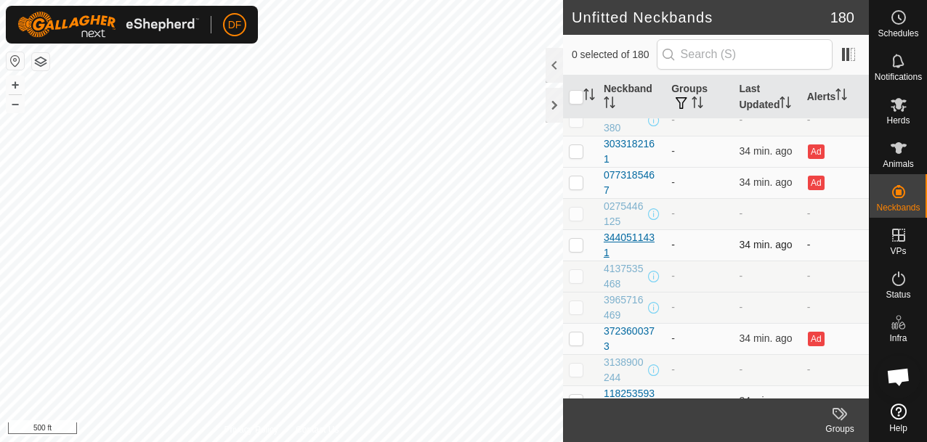
click at [632, 238] on div "3440511431" at bounding box center [631, 245] width 56 height 30
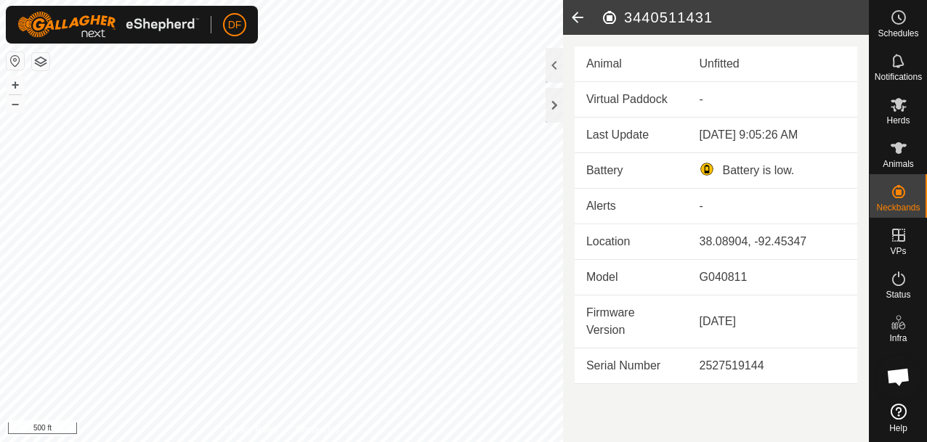
click at [577, 20] on icon at bounding box center [577, 17] width 29 height 35
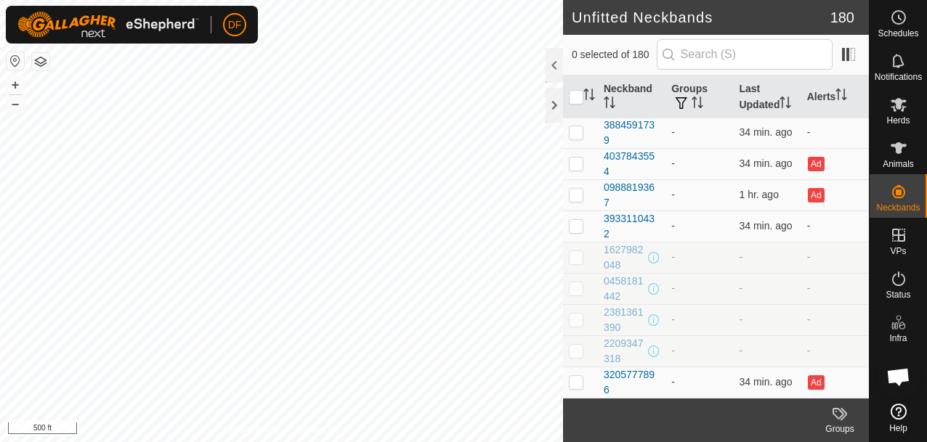
scroll to position [5001, 0]
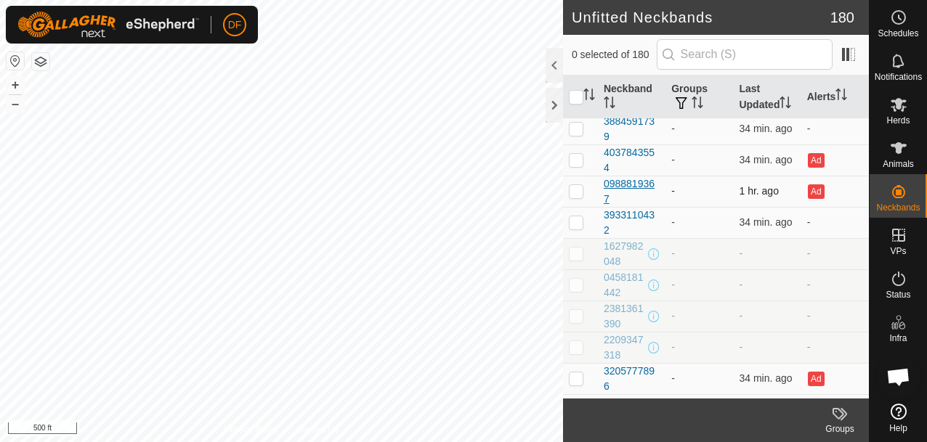
click at [620, 178] on div "0988819367" at bounding box center [631, 191] width 56 height 30
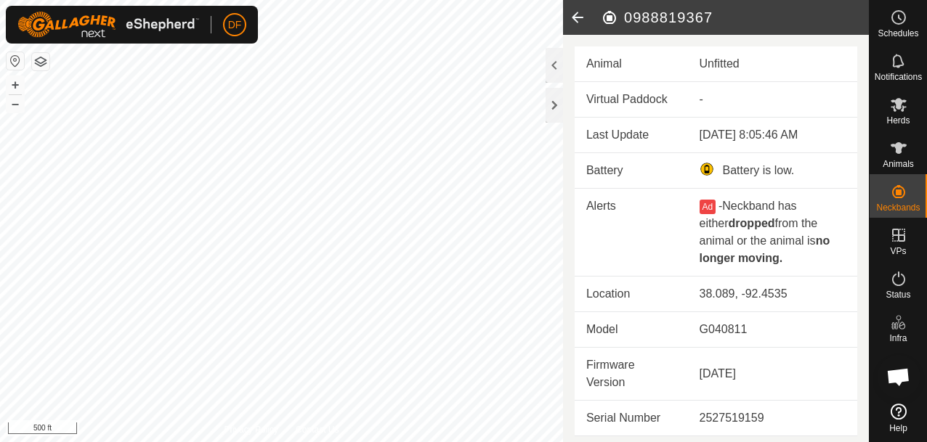
click at [579, 13] on icon at bounding box center [577, 17] width 29 height 35
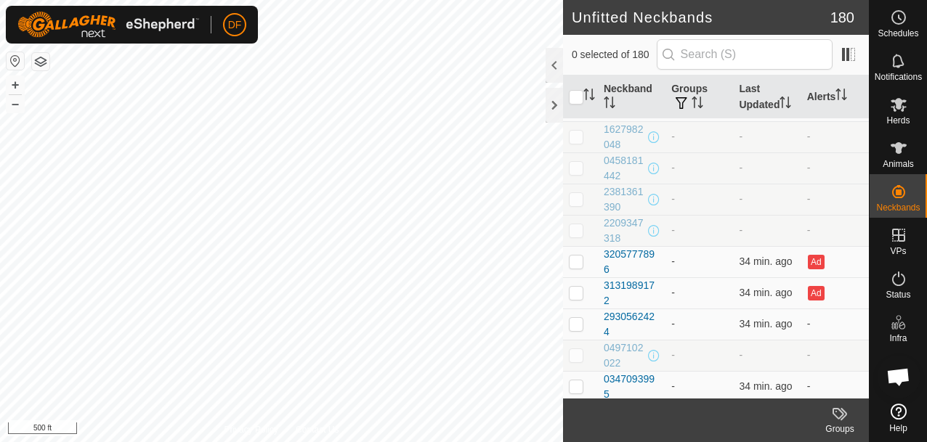
scroll to position [5332, 0]
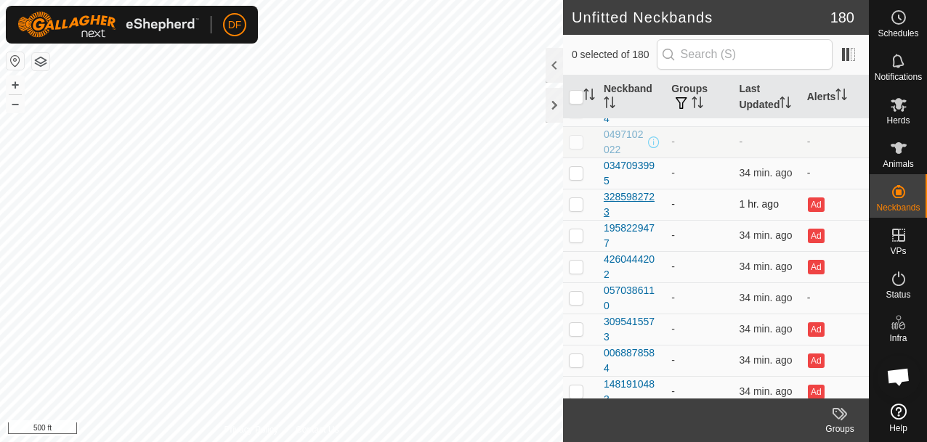
click at [637, 190] on div "3285982723" at bounding box center [631, 205] width 56 height 30
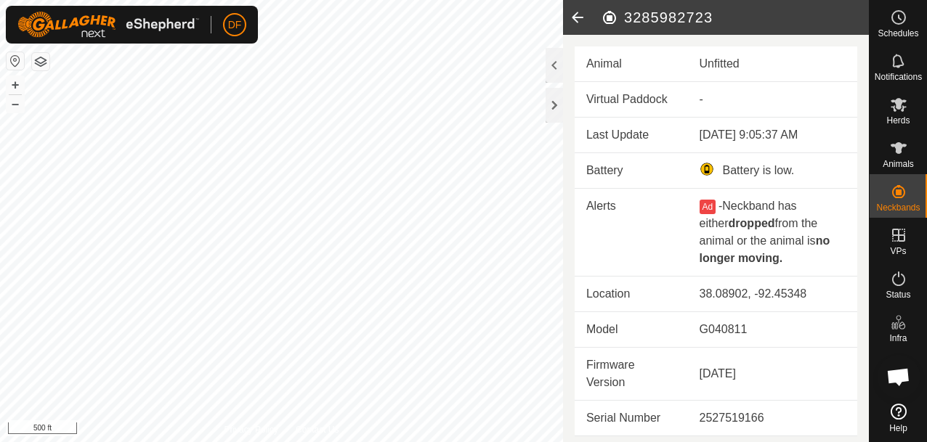
click at [580, 15] on icon at bounding box center [577, 17] width 29 height 35
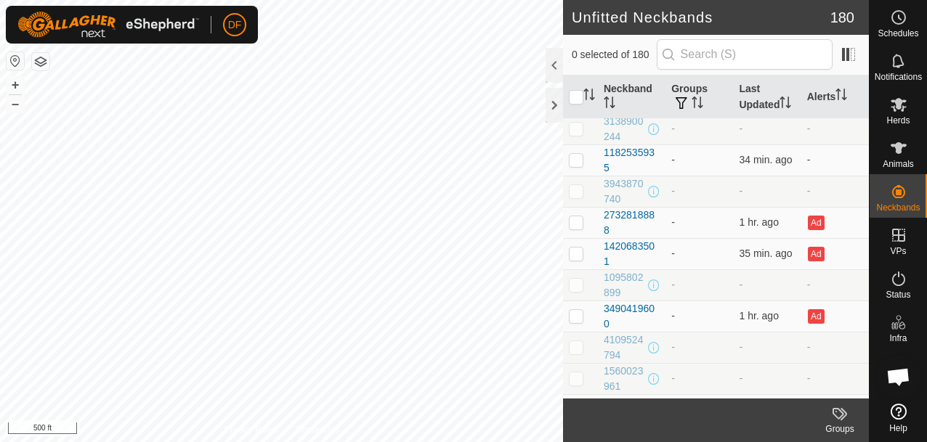
scroll to position [4833, 0]
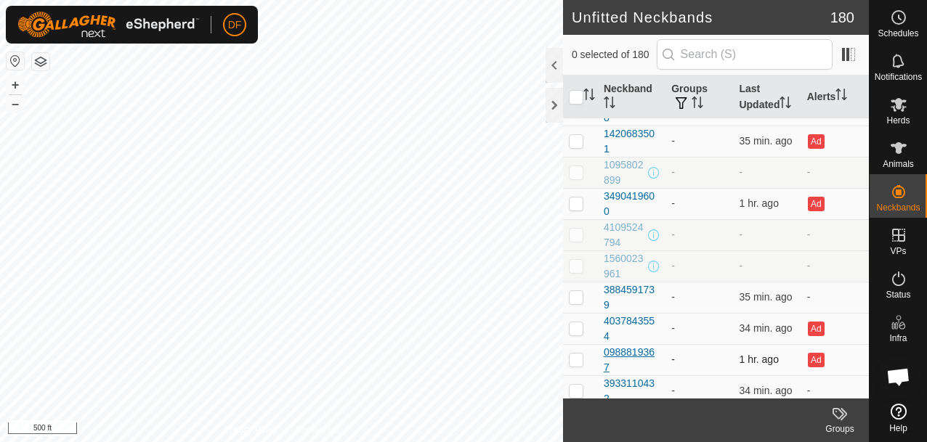
click at [629, 346] on div "0988819367" at bounding box center [631, 360] width 56 height 30
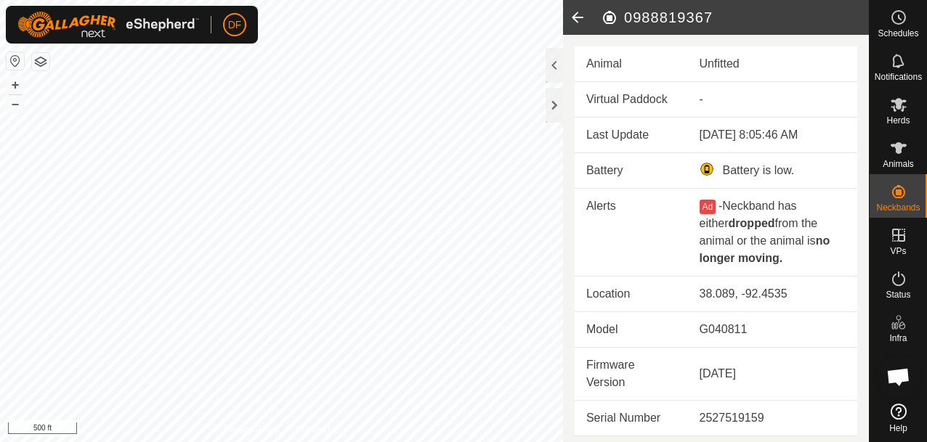
click at [577, 15] on icon at bounding box center [577, 17] width 29 height 35
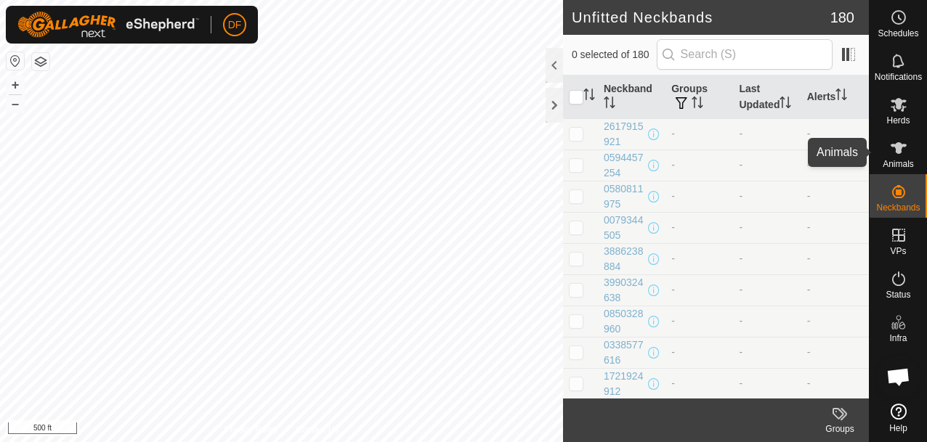
click at [898, 147] on icon at bounding box center [898, 148] width 16 height 12
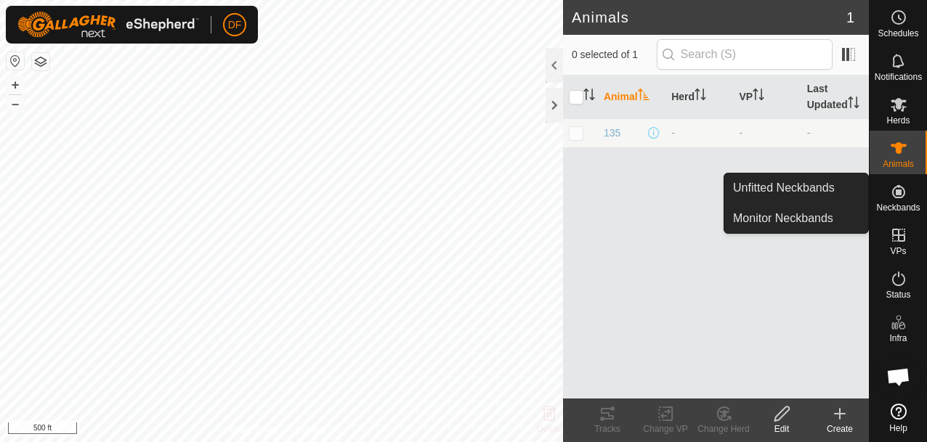
click at [902, 198] on icon at bounding box center [898, 191] width 17 height 17
click at [895, 200] on icon at bounding box center [898, 191] width 17 height 17
click at [823, 187] on link "Unfitted Neckbands" at bounding box center [796, 188] width 144 height 29
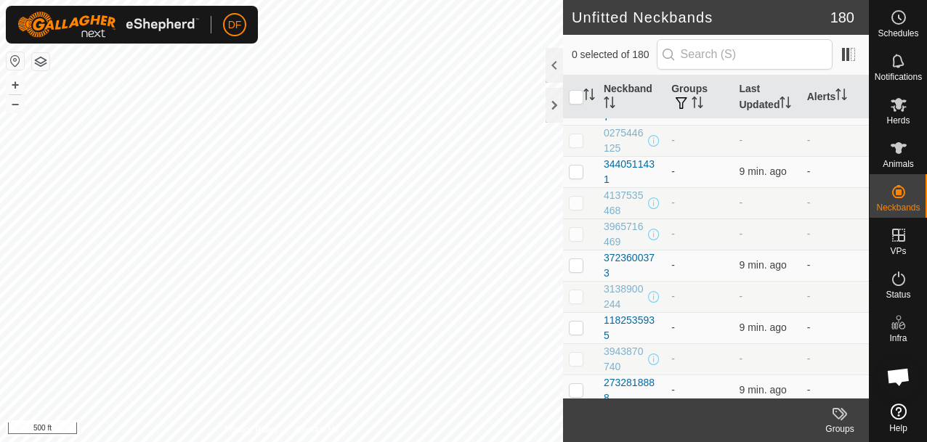
scroll to position [4656, 0]
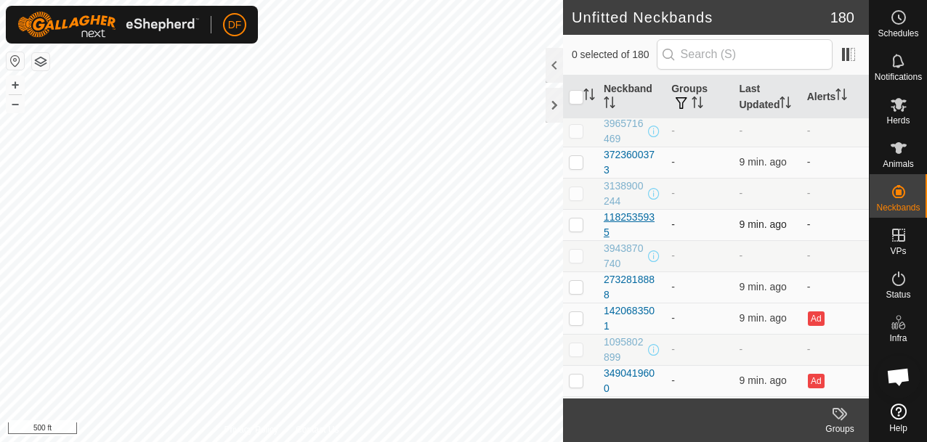
click at [635, 221] on div "1182535935" at bounding box center [631, 225] width 56 height 30
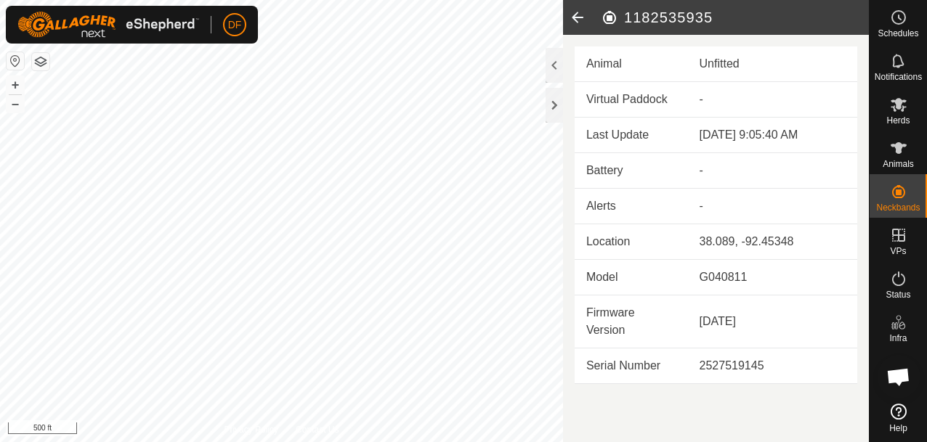
click at [577, 15] on icon at bounding box center [577, 17] width 29 height 35
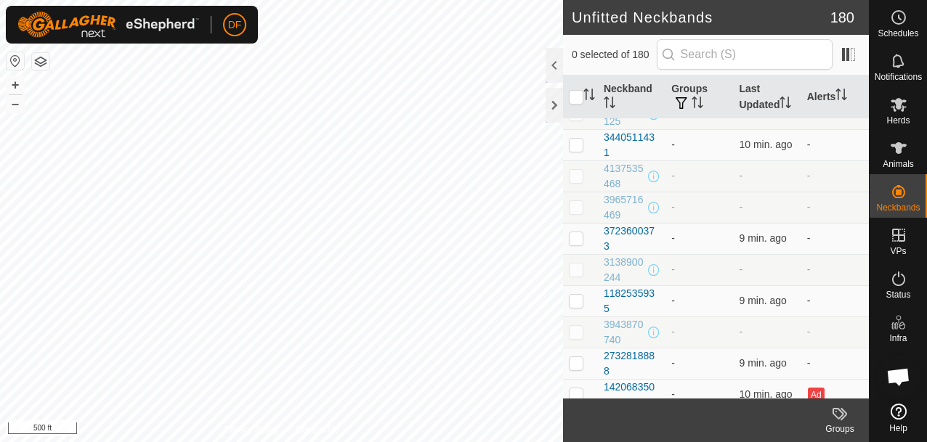
scroll to position [4576, 0]
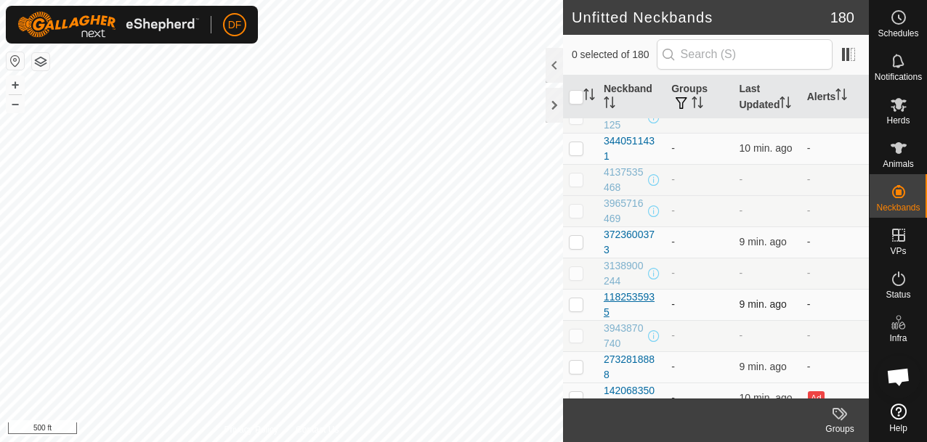
click at [643, 301] on div "1182535935" at bounding box center [631, 305] width 56 height 30
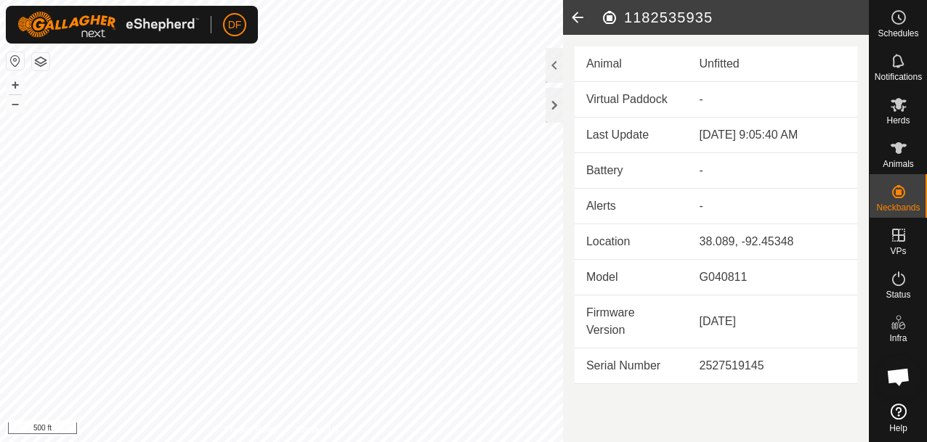
click at [583, 16] on icon at bounding box center [577, 17] width 29 height 35
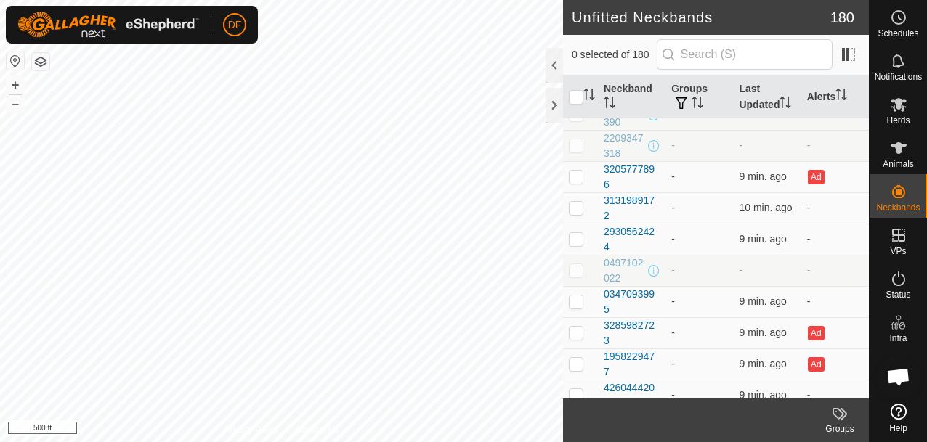
scroll to position [5332, 0]
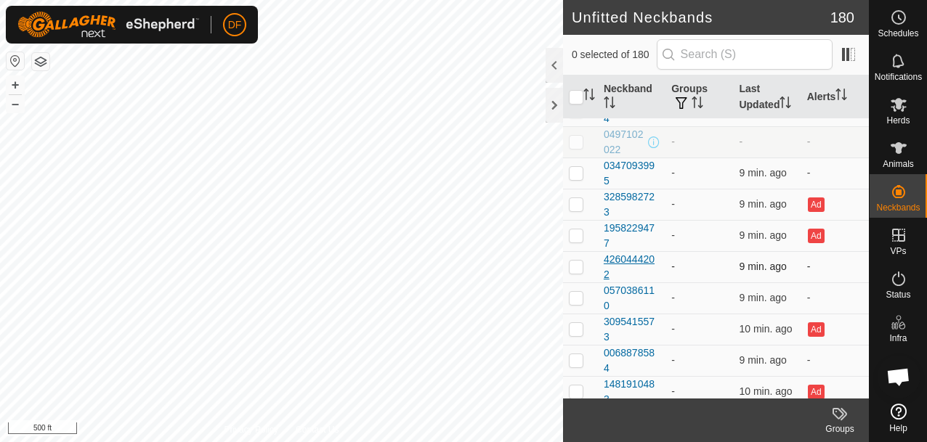
click at [628, 252] on div "4260444202" at bounding box center [631, 267] width 56 height 30
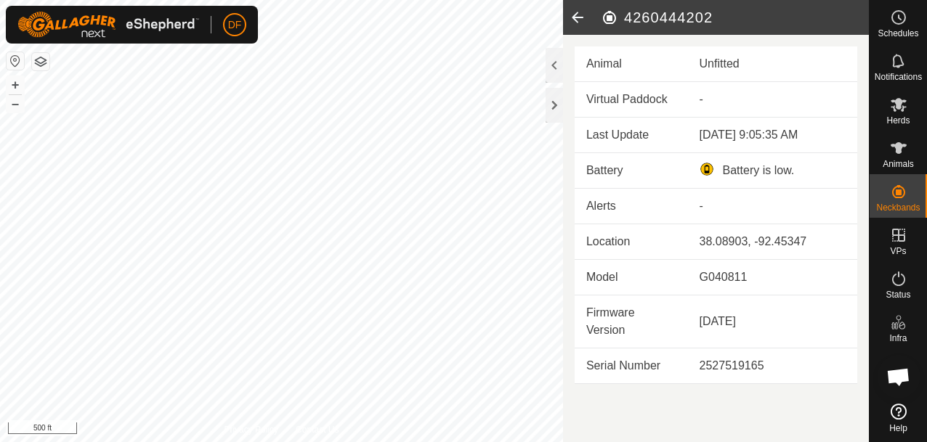
click at [577, 20] on icon at bounding box center [577, 17] width 29 height 35
